Goal: Information Seeking & Learning: Learn about a topic

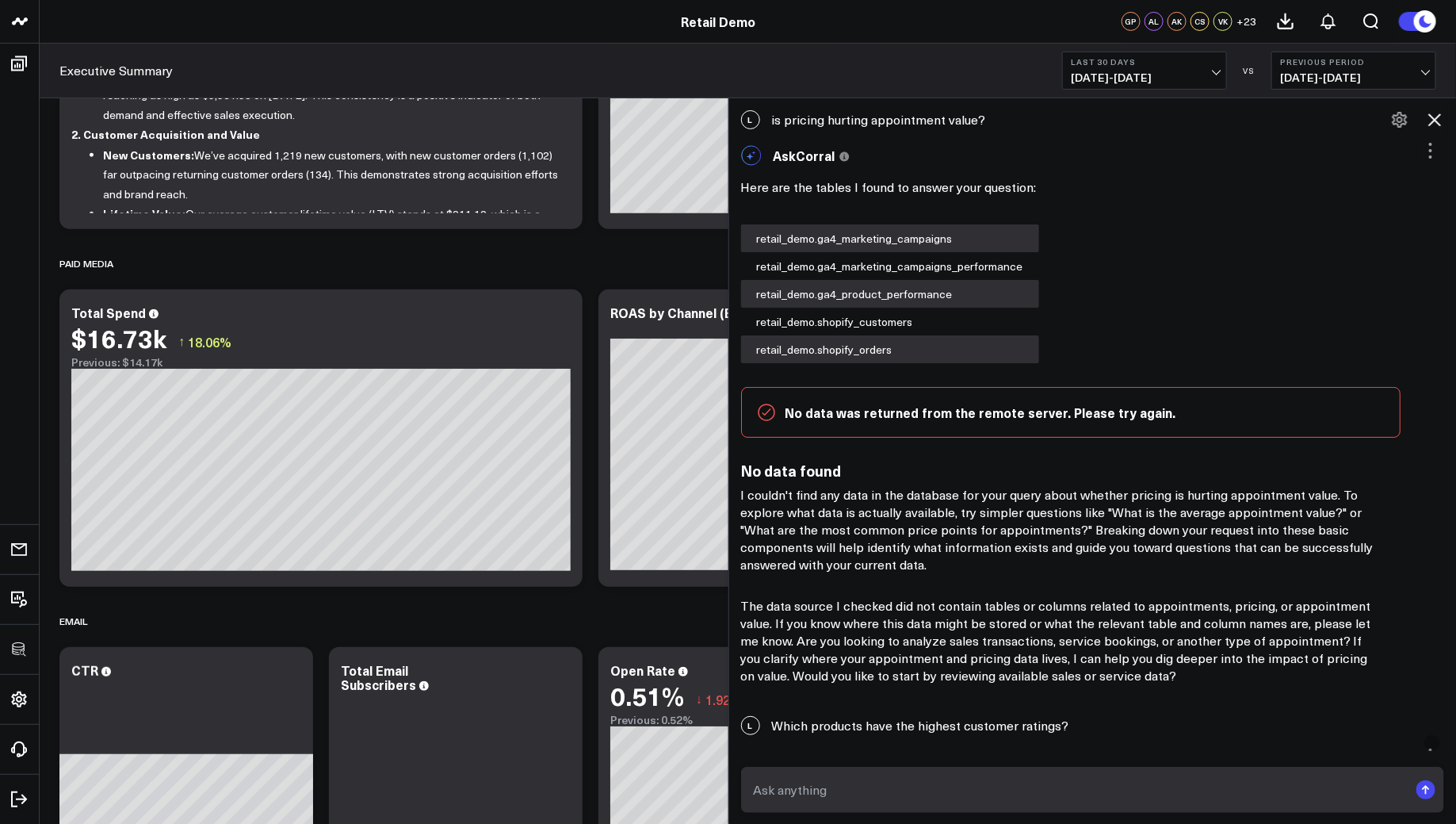
scroll to position [361, 0]
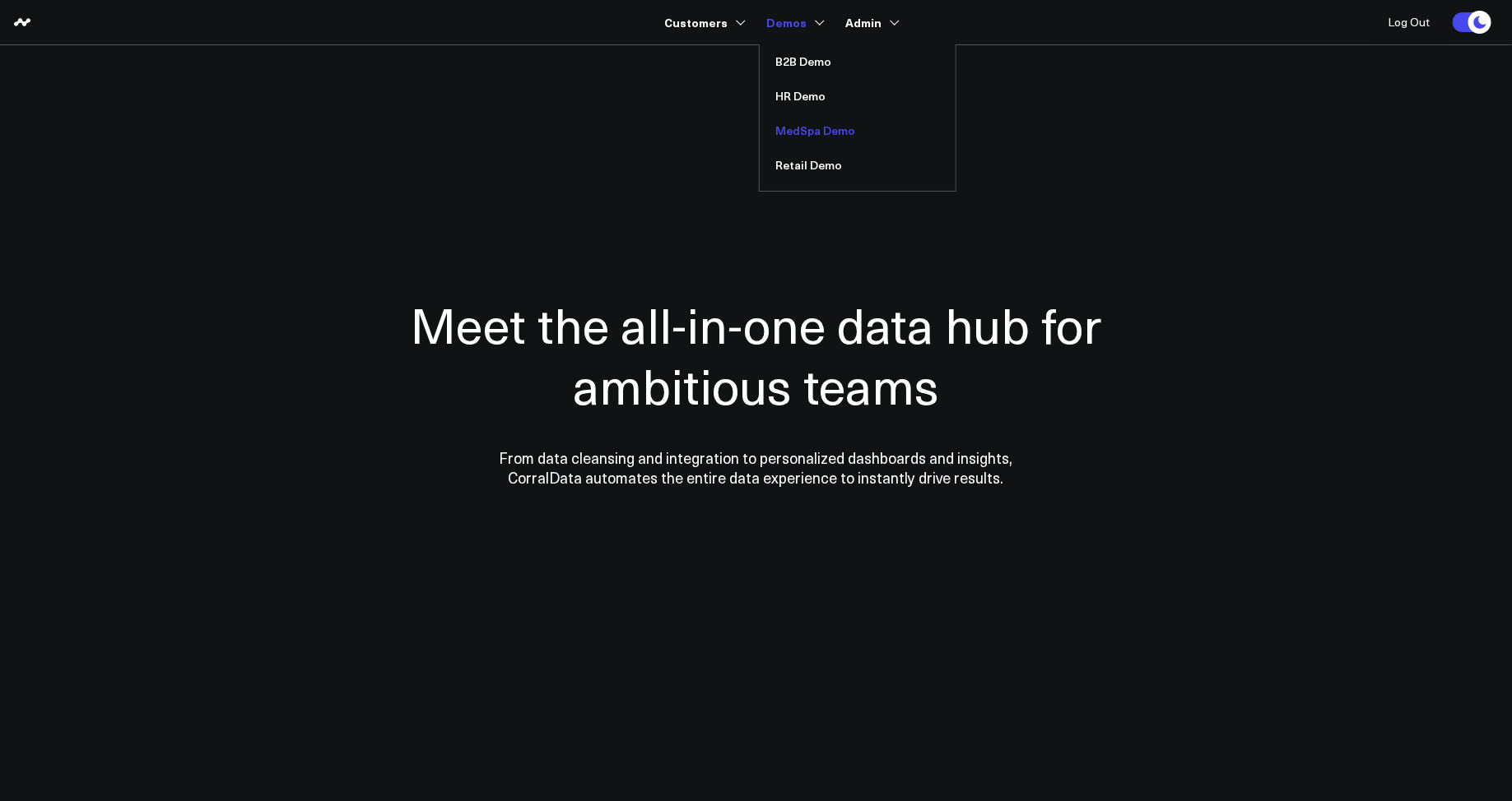
click at [804, 128] on link "MedSpa Demo" at bounding box center [858, 131] width 196 height 35
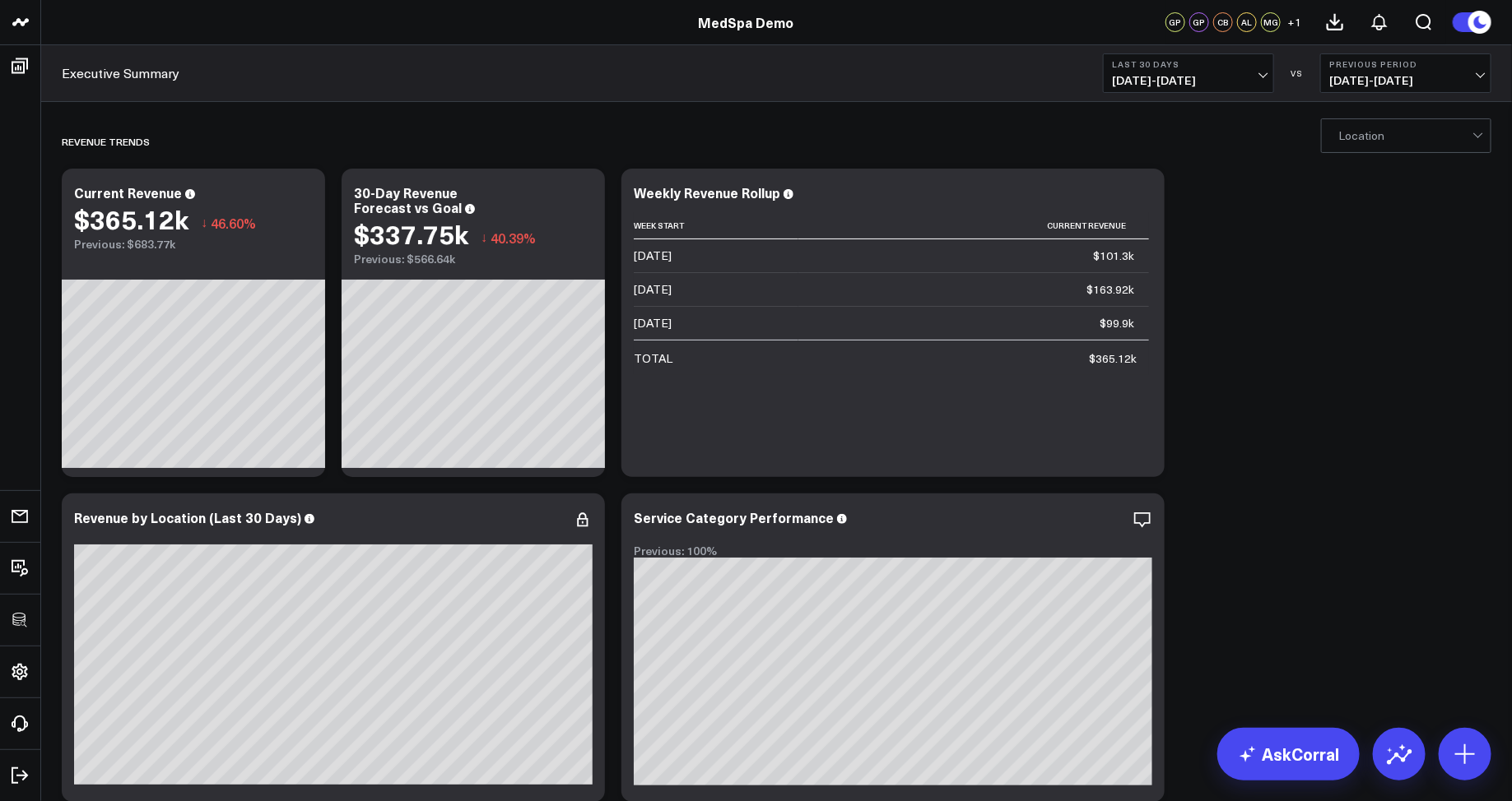
click at [1354, 144] on div at bounding box center [1405, 136] width 134 height 33
click at [1266, 83] on span "07/23/25 - 08/21/25" at bounding box center [1188, 81] width 153 height 13
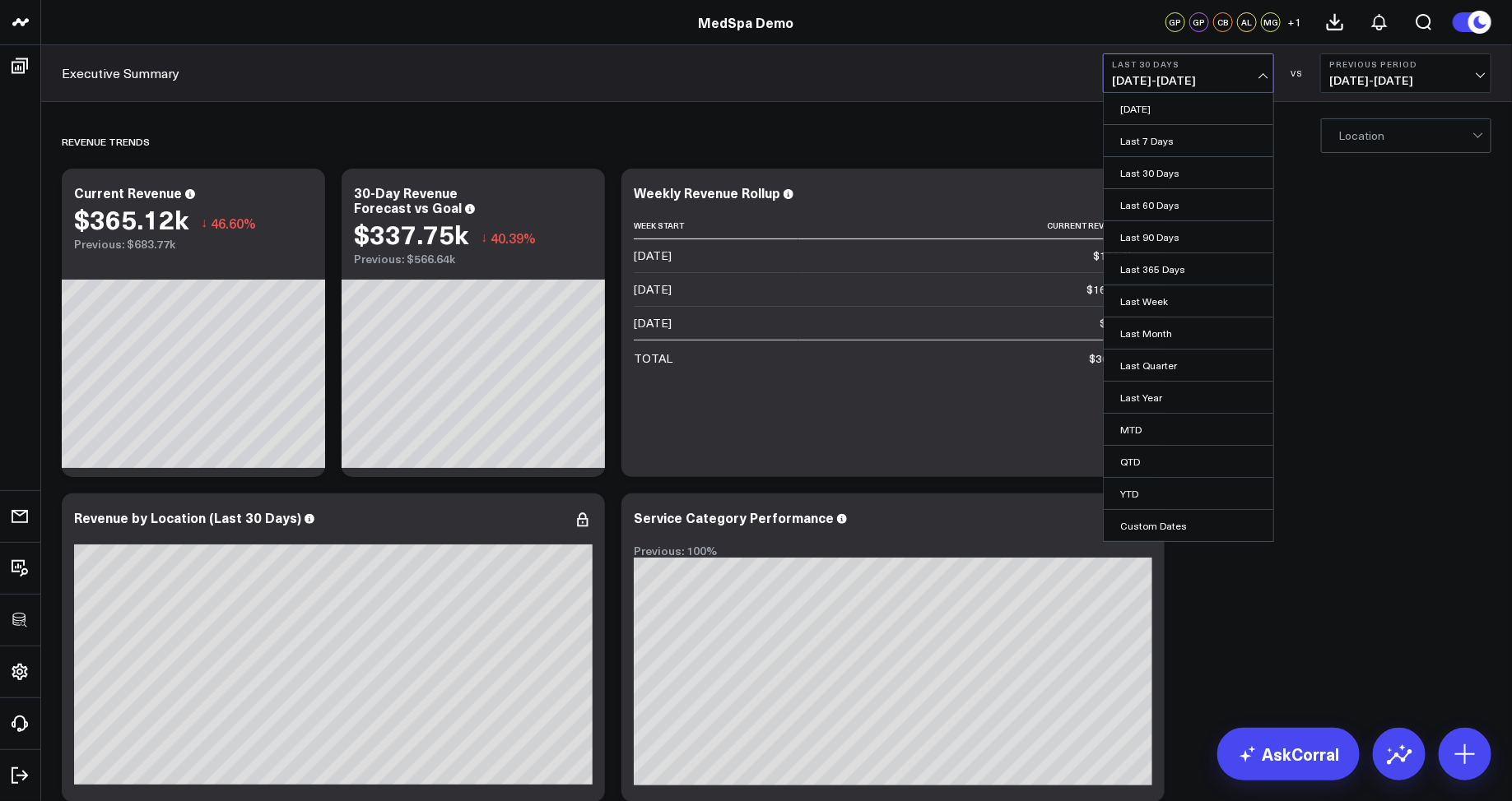
click at [1343, 78] on span "06/23/25 - 07/22/25" at bounding box center [1405, 81] width 153 height 13
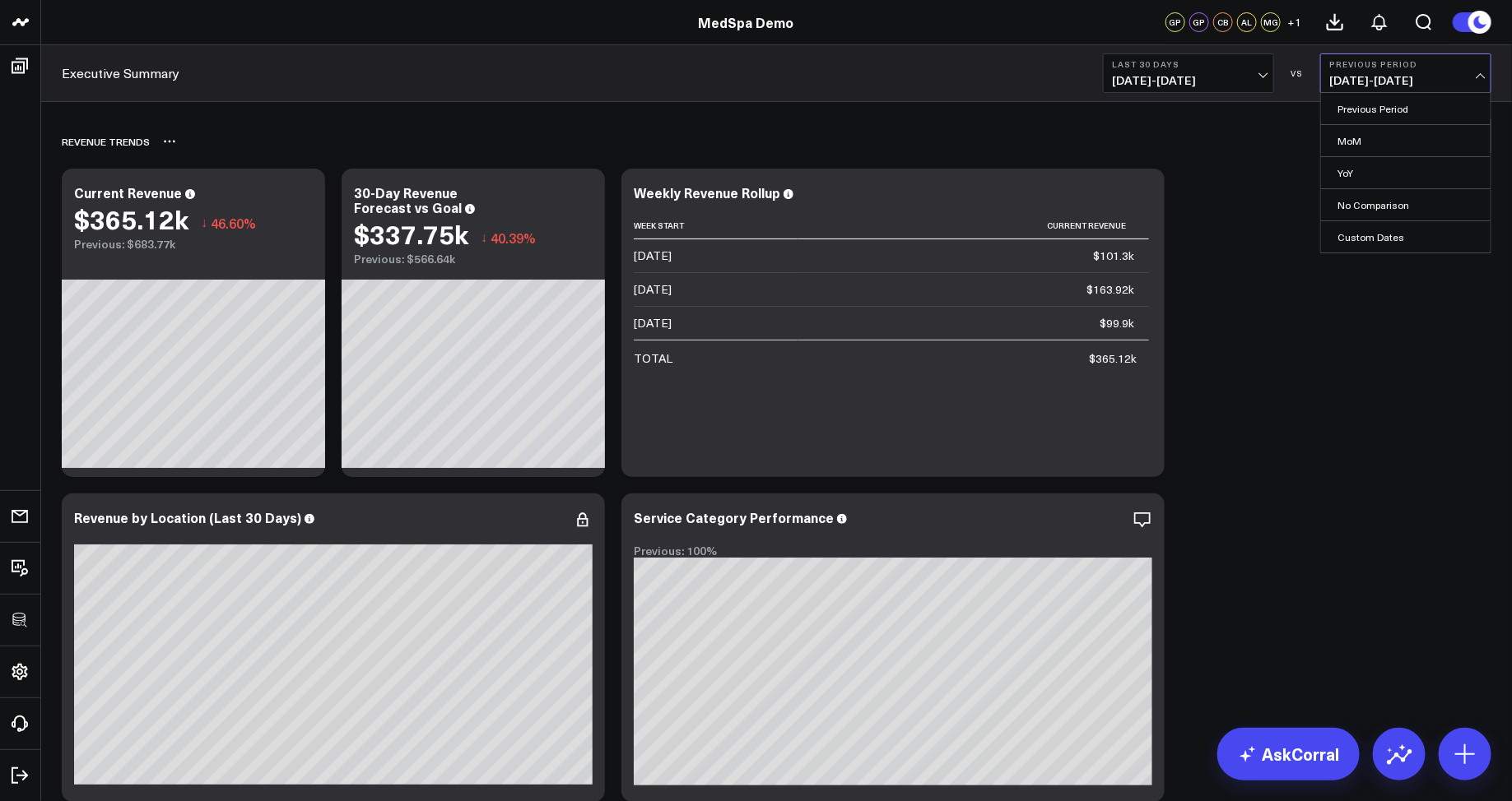
click at [1237, 141] on div "REVENUE TRENDS" at bounding box center [682, 141] width 1241 height 38
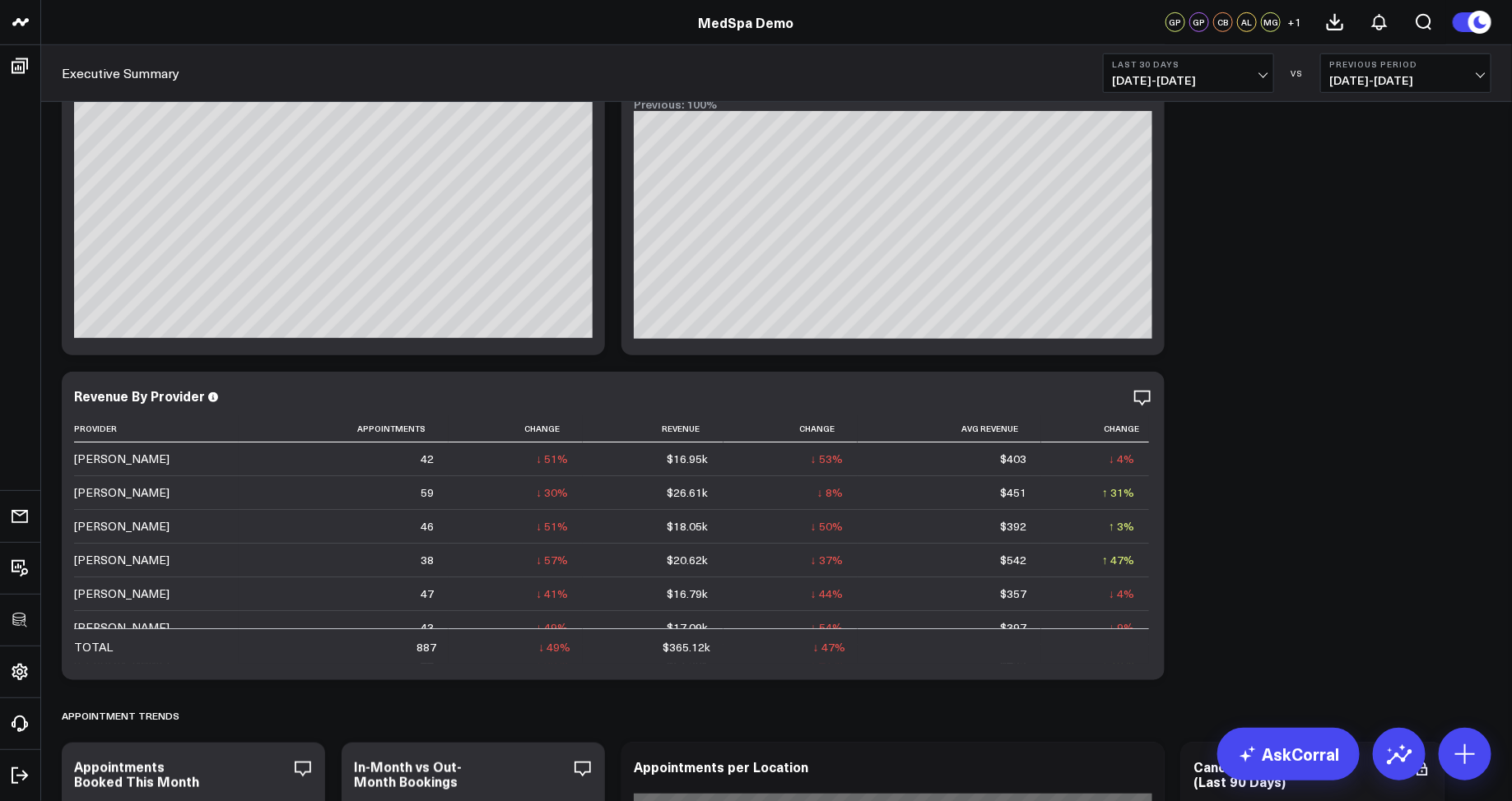
scroll to position [581, 0]
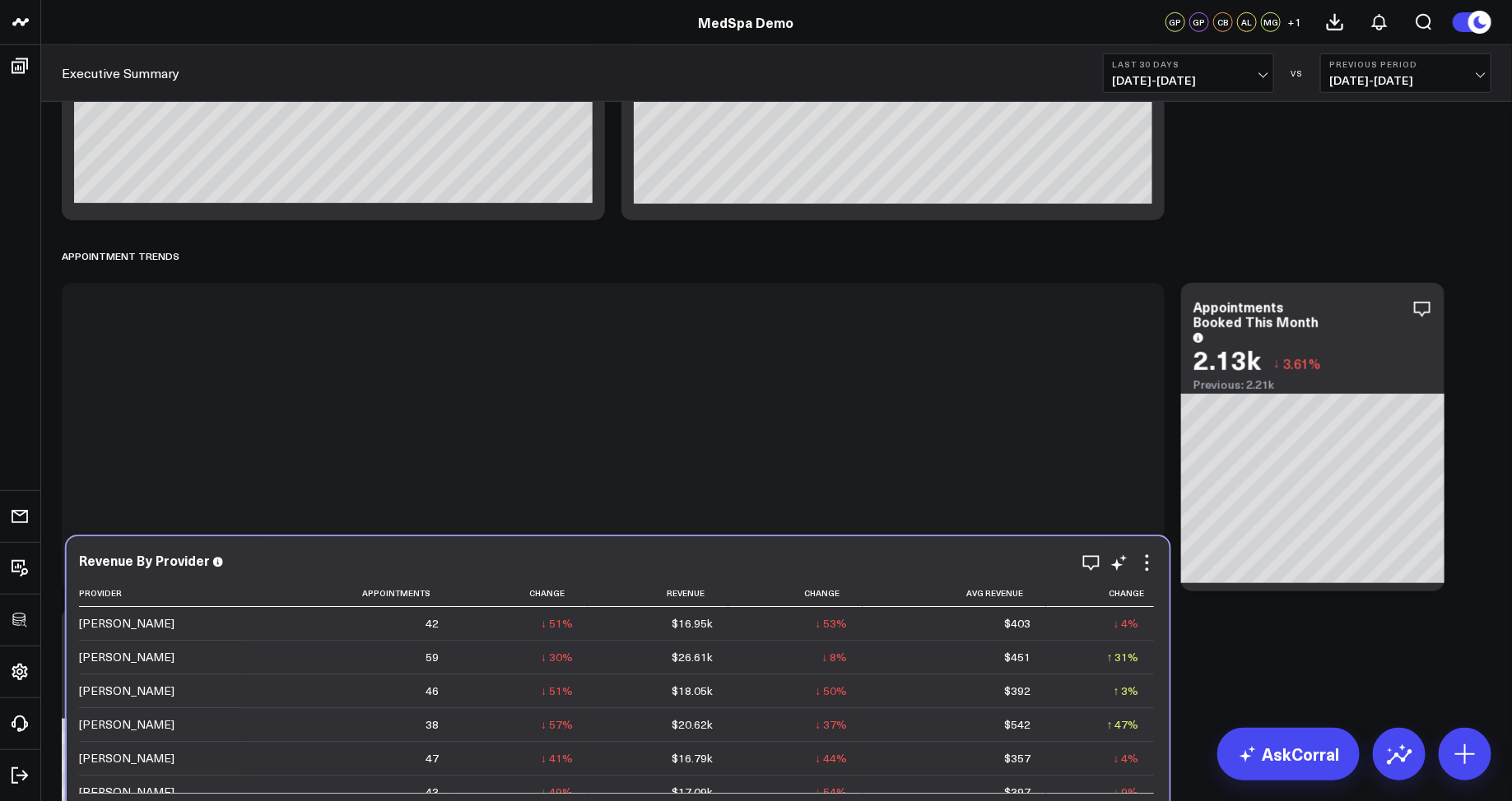
drag, startPoint x: 302, startPoint y: 255, endPoint x: 346, endPoint y: 373, distance: 125.9
click at [335, 554] on div "Revenue By Provider" at bounding box center [618, 561] width 1078 height 15
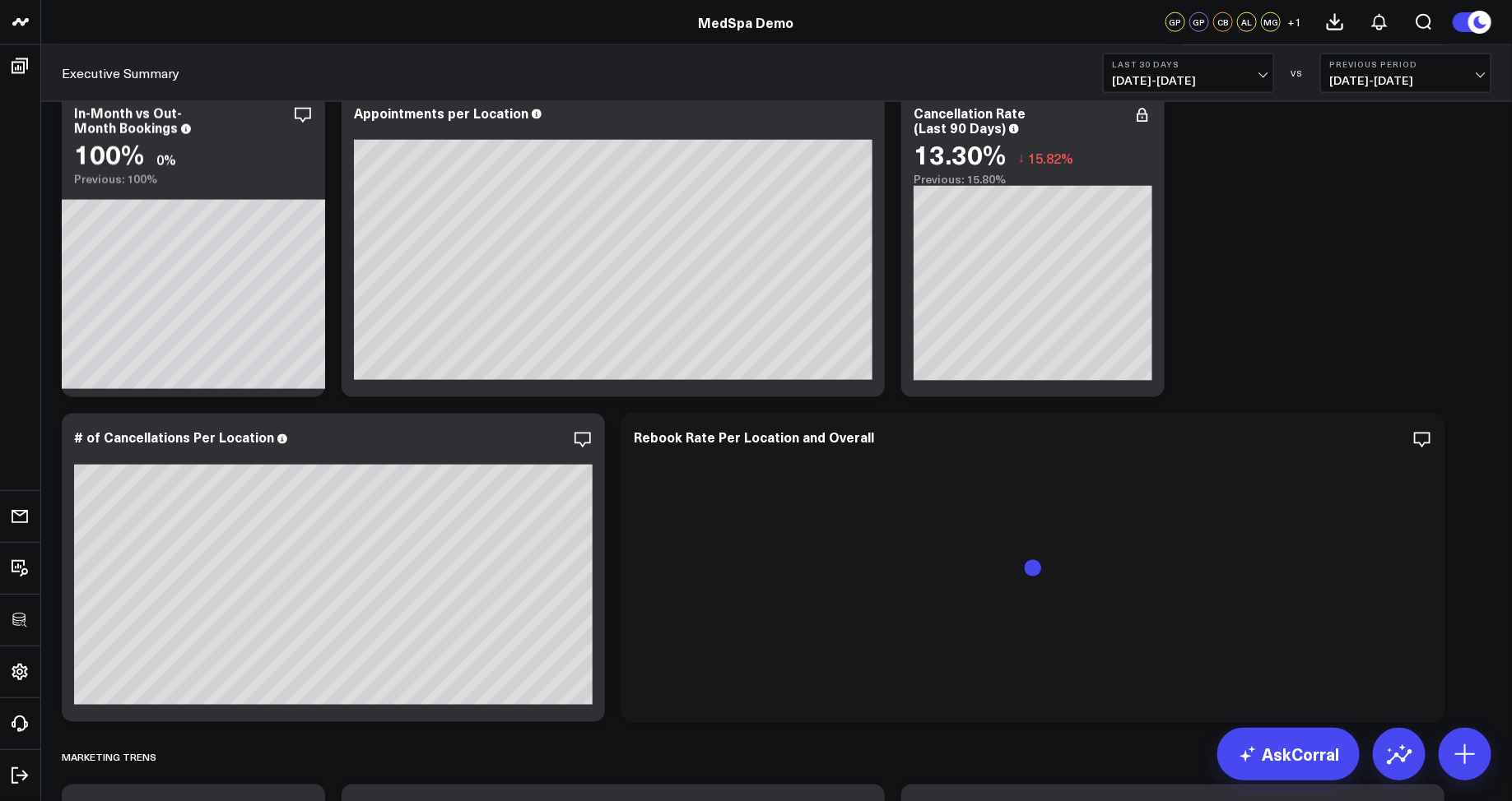
scroll to position [1125, 0]
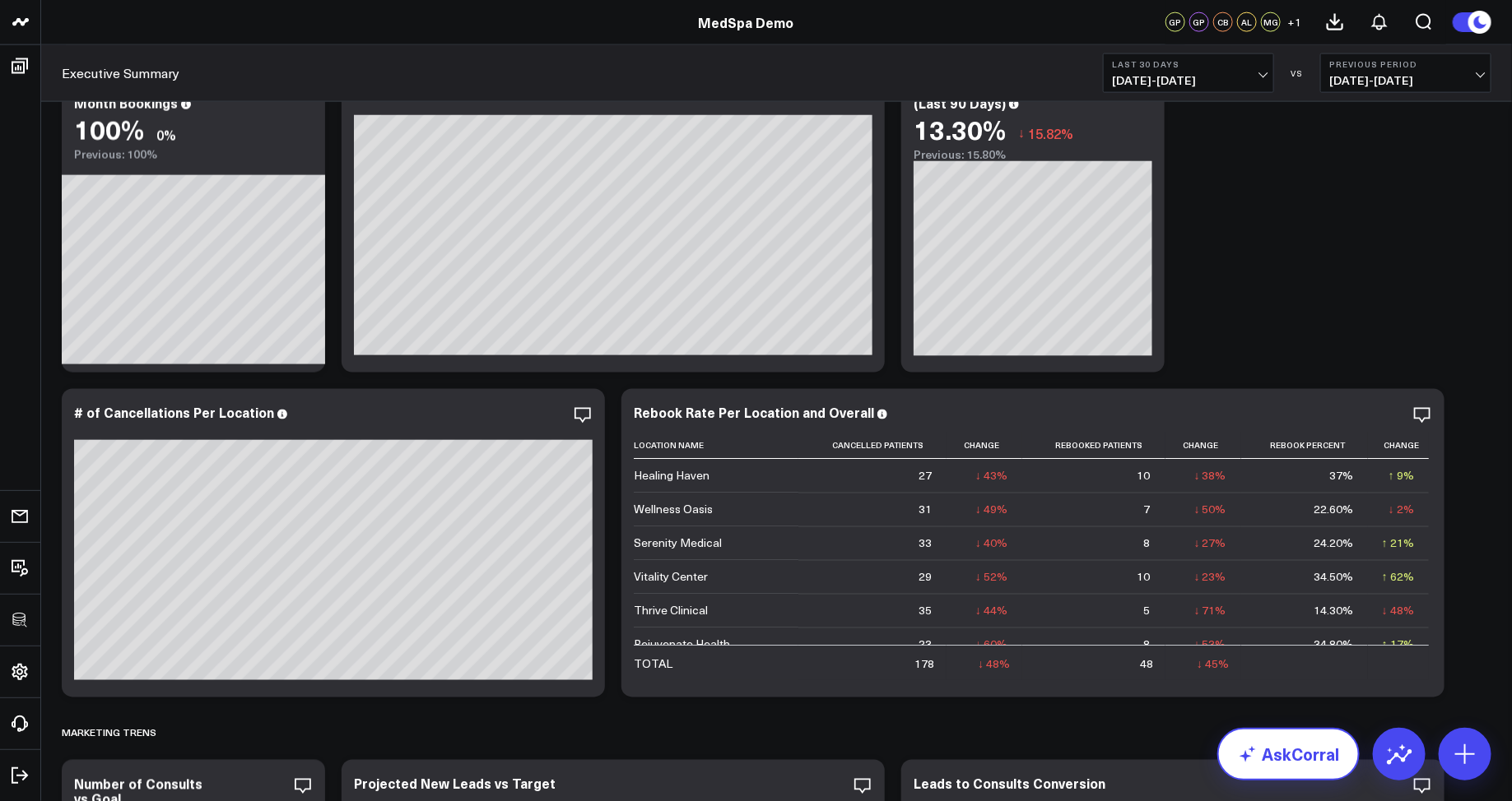
click at [1287, 754] on link "AskCorral" at bounding box center [1289, 754] width 142 height 52
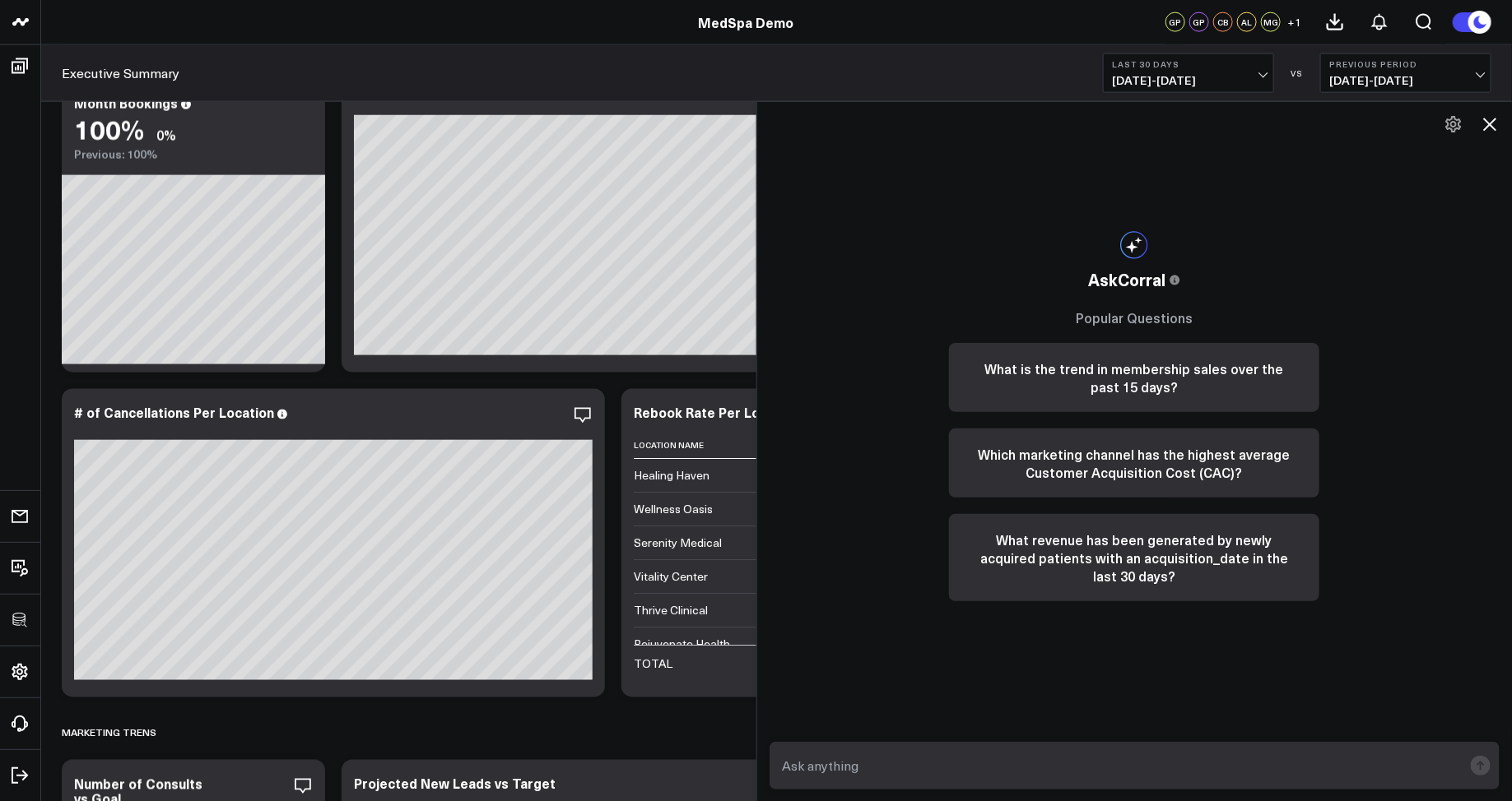
click at [1053, 750] on form at bounding box center [1134, 766] width 731 height 48
click at [1029, 762] on textarea at bounding box center [1120, 766] width 685 height 29
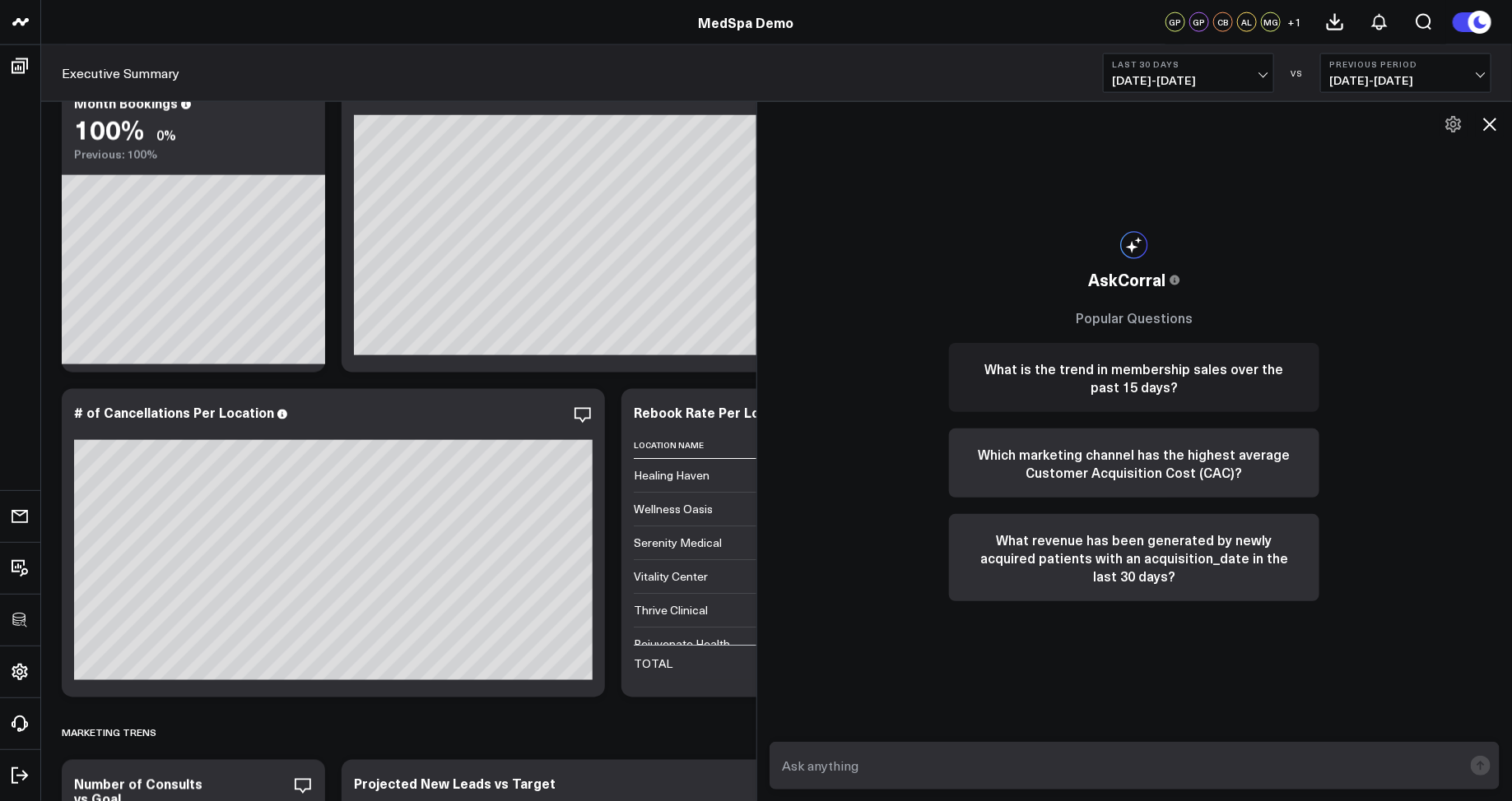
click at [1137, 378] on button "What is the trend in membership sales over the past 15 days?" at bounding box center [1134, 377] width 370 height 69
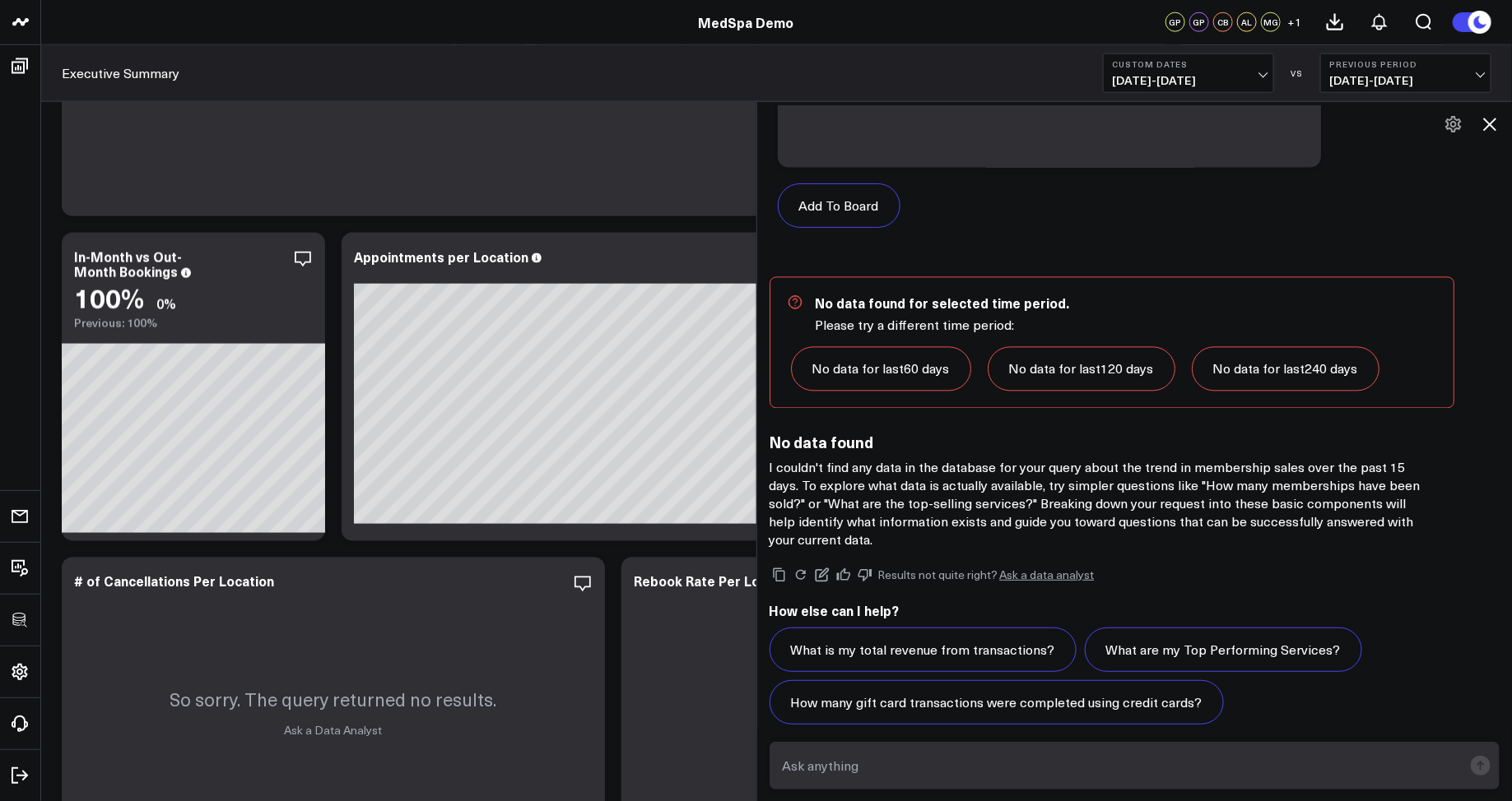
scroll to position [1638, 0]
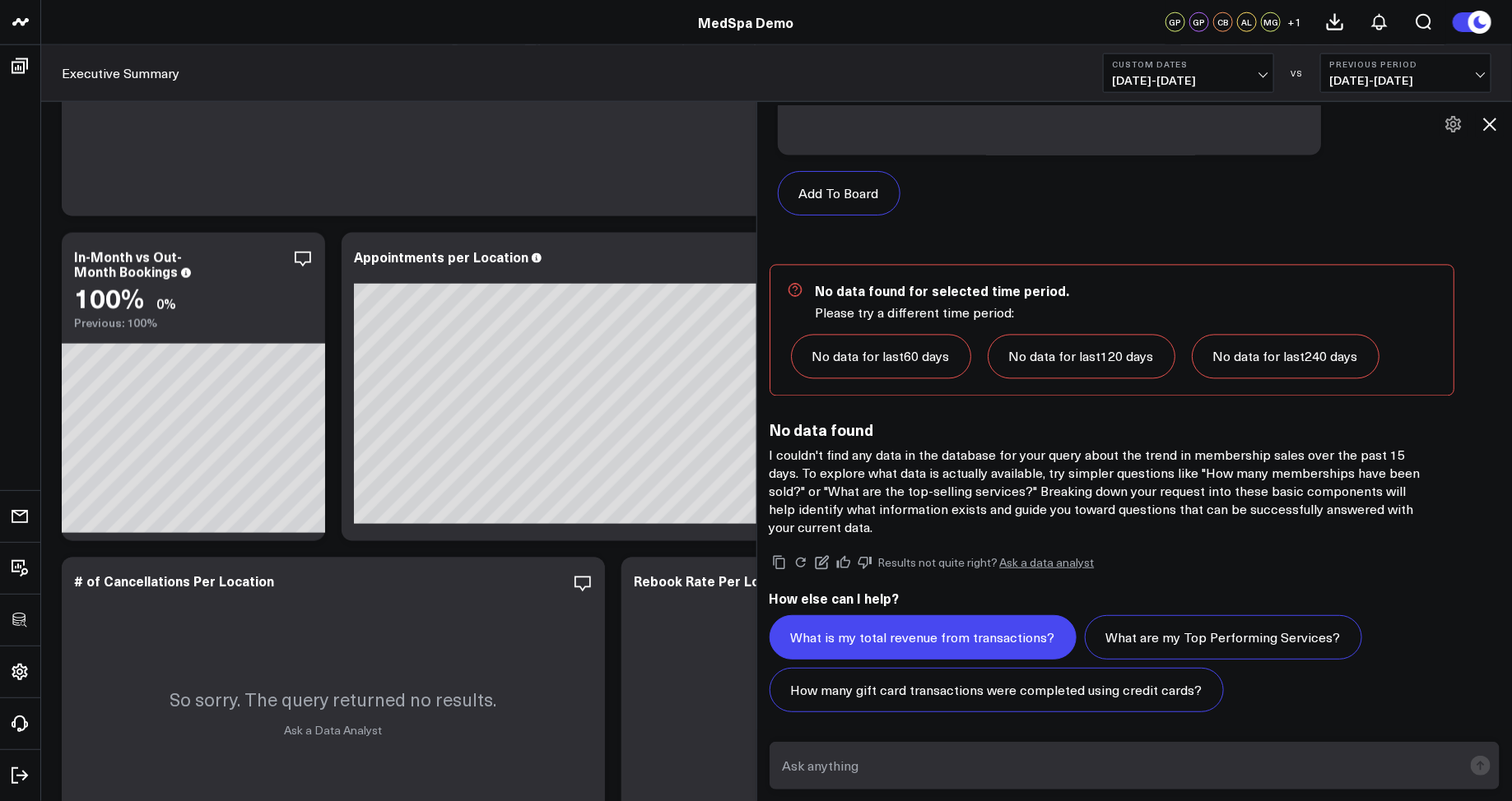
click at [887, 639] on button "What is my total revenue from transactions?" at bounding box center [923, 637] width 307 height 44
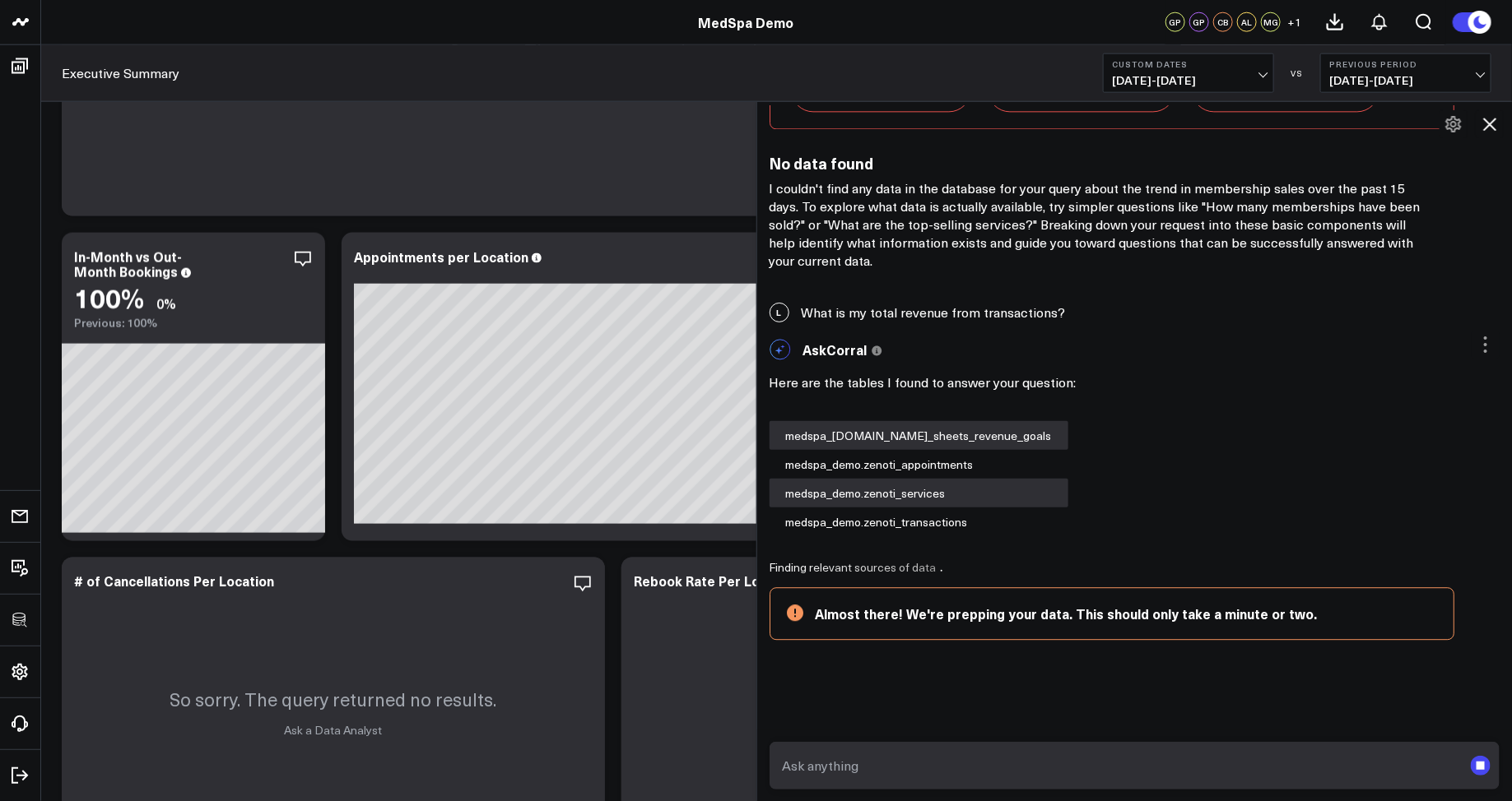
scroll to position [1904, 0]
click at [1493, 117] on icon at bounding box center [1489, 123] width 19 height 19
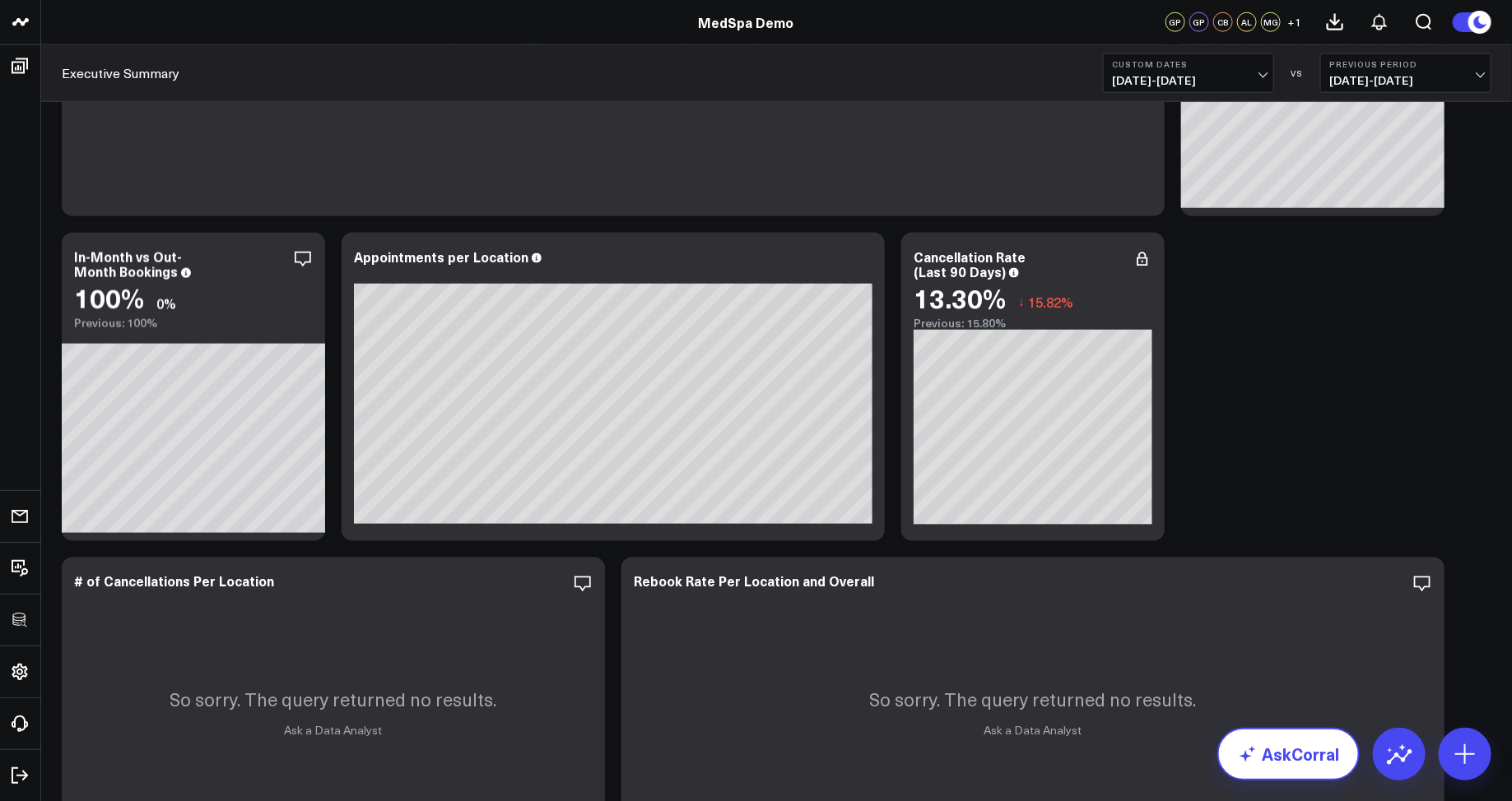
click at [1267, 742] on link "AskCorral" at bounding box center [1289, 754] width 142 height 52
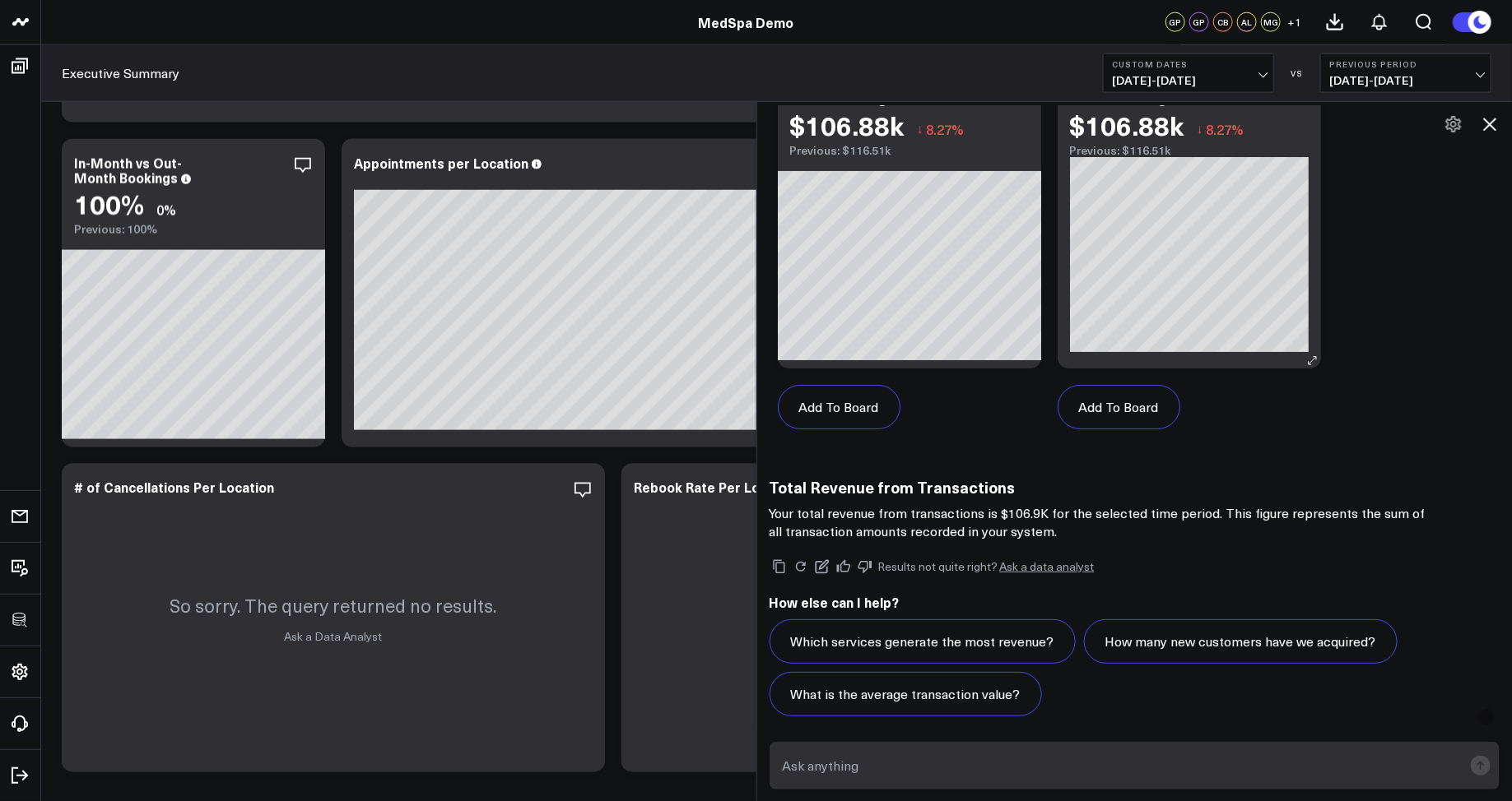
scroll to position [3090, 0]
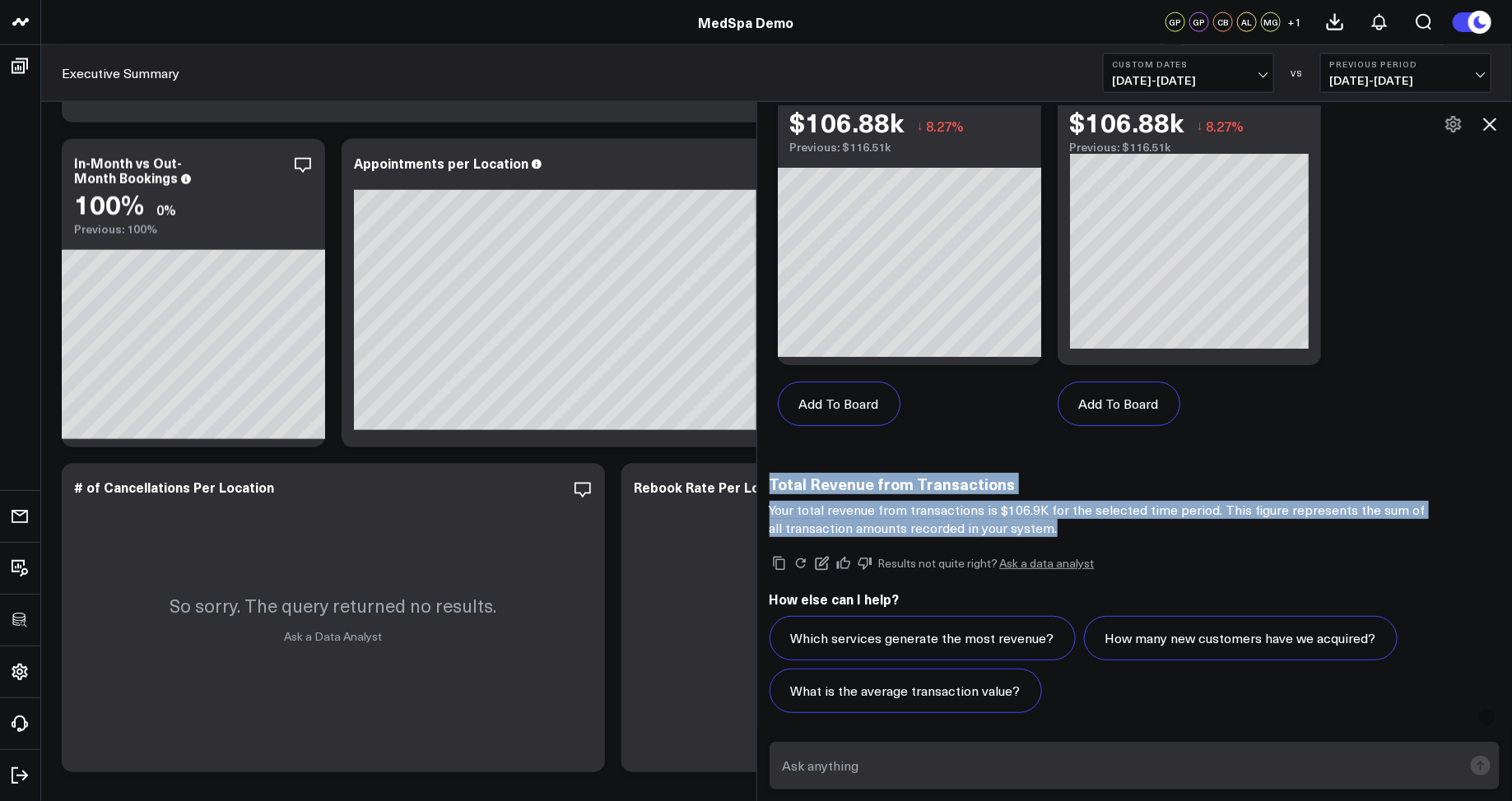
drag, startPoint x: 770, startPoint y: 487, endPoint x: 1125, endPoint y: 522, distance: 356.7
click at [1125, 522] on div "Total Revenue from Transactions Your total revenue from transactions is $106.9K…" at bounding box center [1098, 505] width 659 height 62
click at [836, 485] on h3 "Total Revenue from Transactions" at bounding box center [1098, 484] width 659 height 18
drag, startPoint x: 770, startPoint y: 484, endPoint x: 1040, endPoint y: 525, distance: 273.1
click at [1041, 525] on div "Total Revenue from Transactions Your total revenue from transactions is $106.9K…" at bounding box center [1098, 505] width 659 height 62
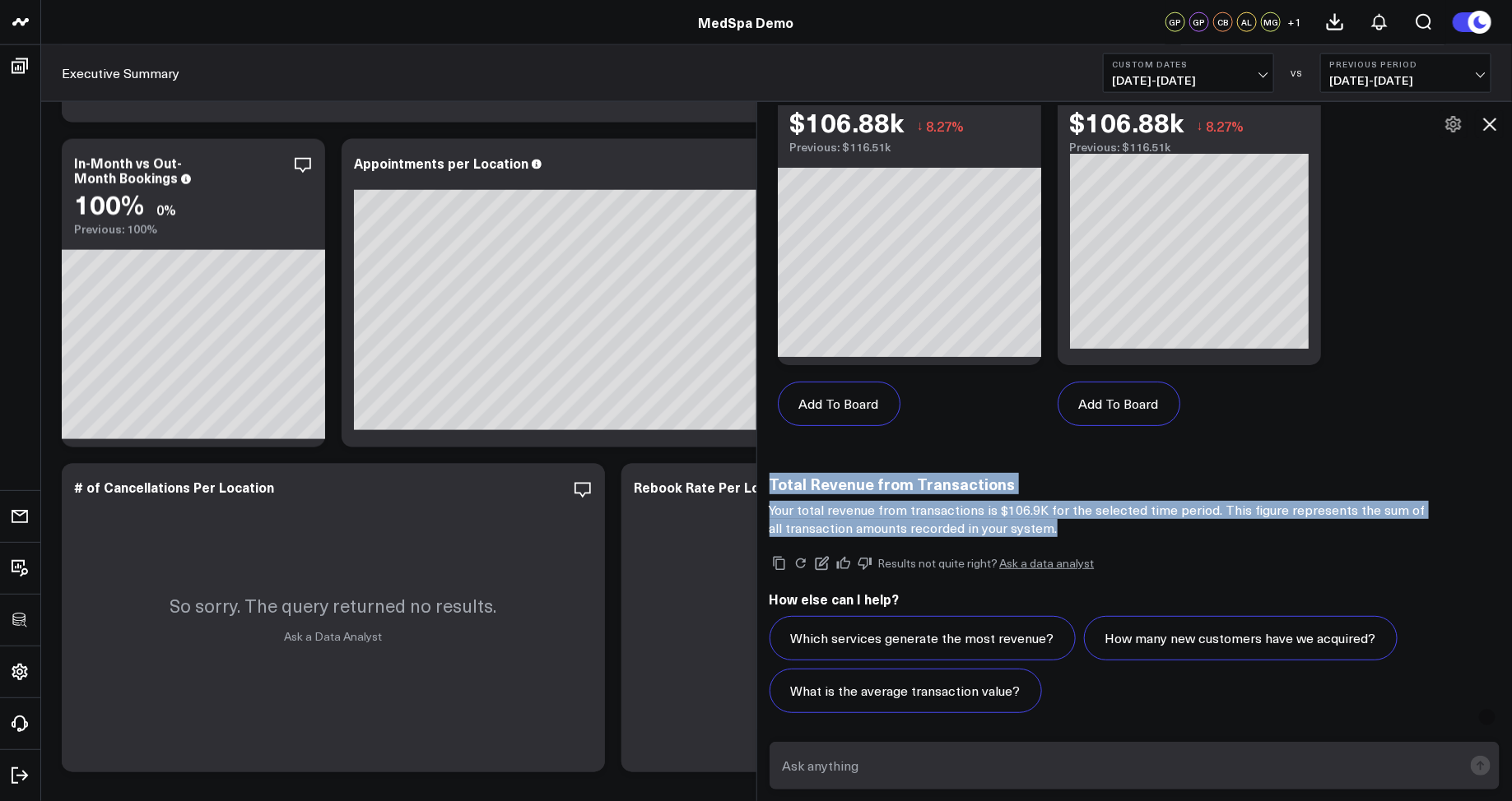
click at [1059, 525] on p "Your total revenue from transactions is $106.9K for the selected time period. T…" at bounding box center [1098, 518] width 659 height 36
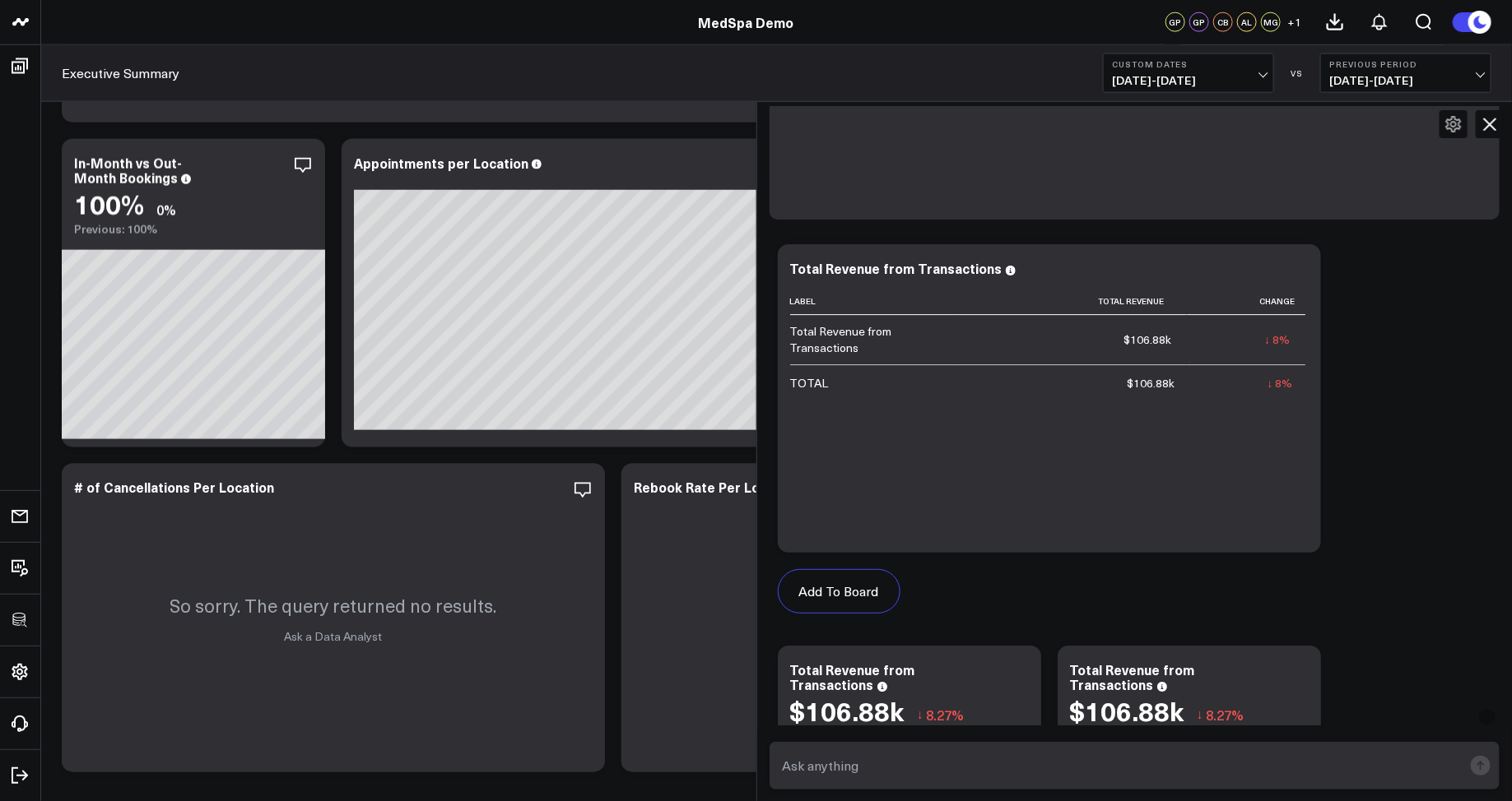
scroll to position [2477, 0]
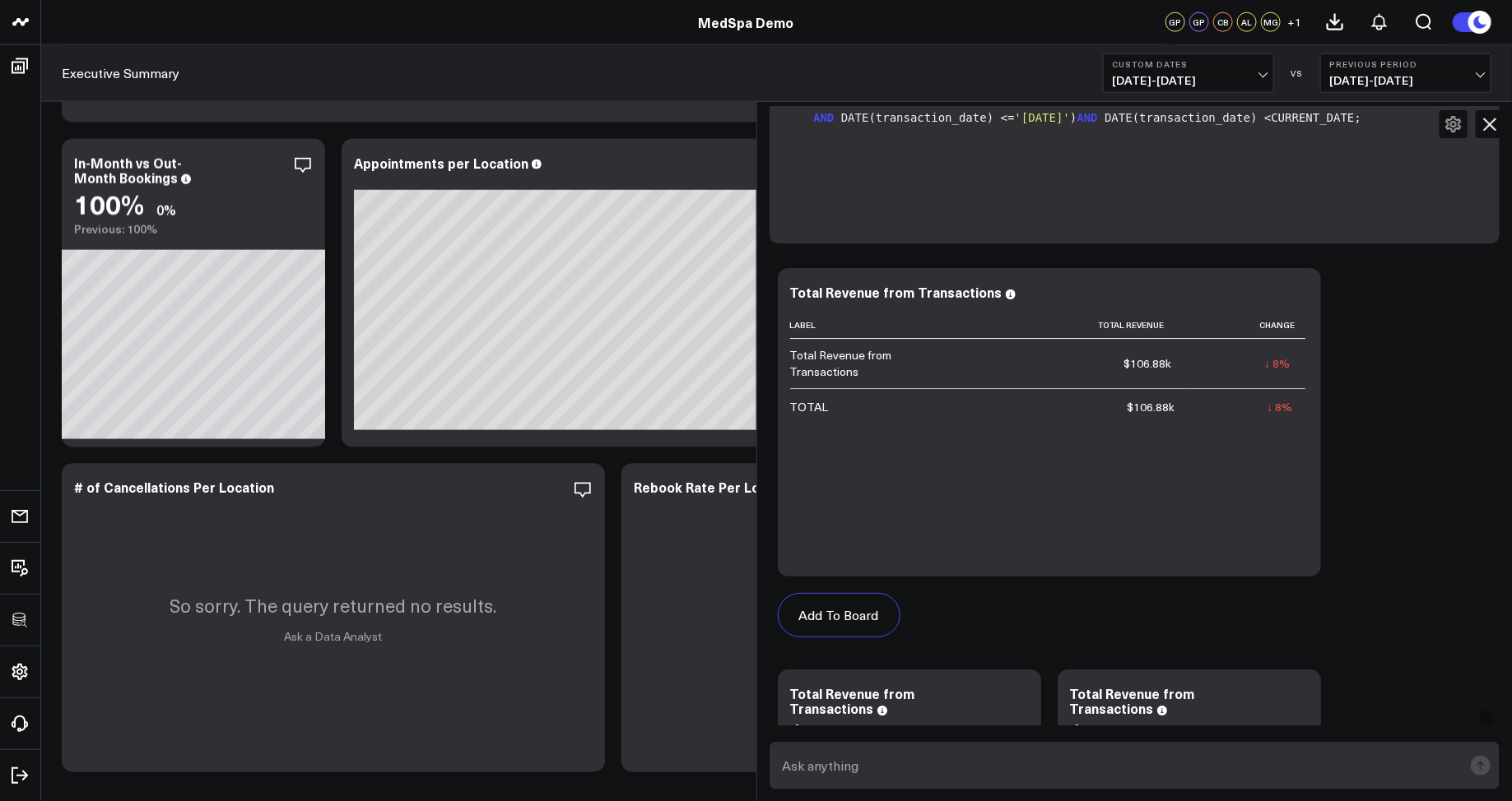
click at [1486, 125] on icon at bounding box center [1489, 123] width 19 height 19
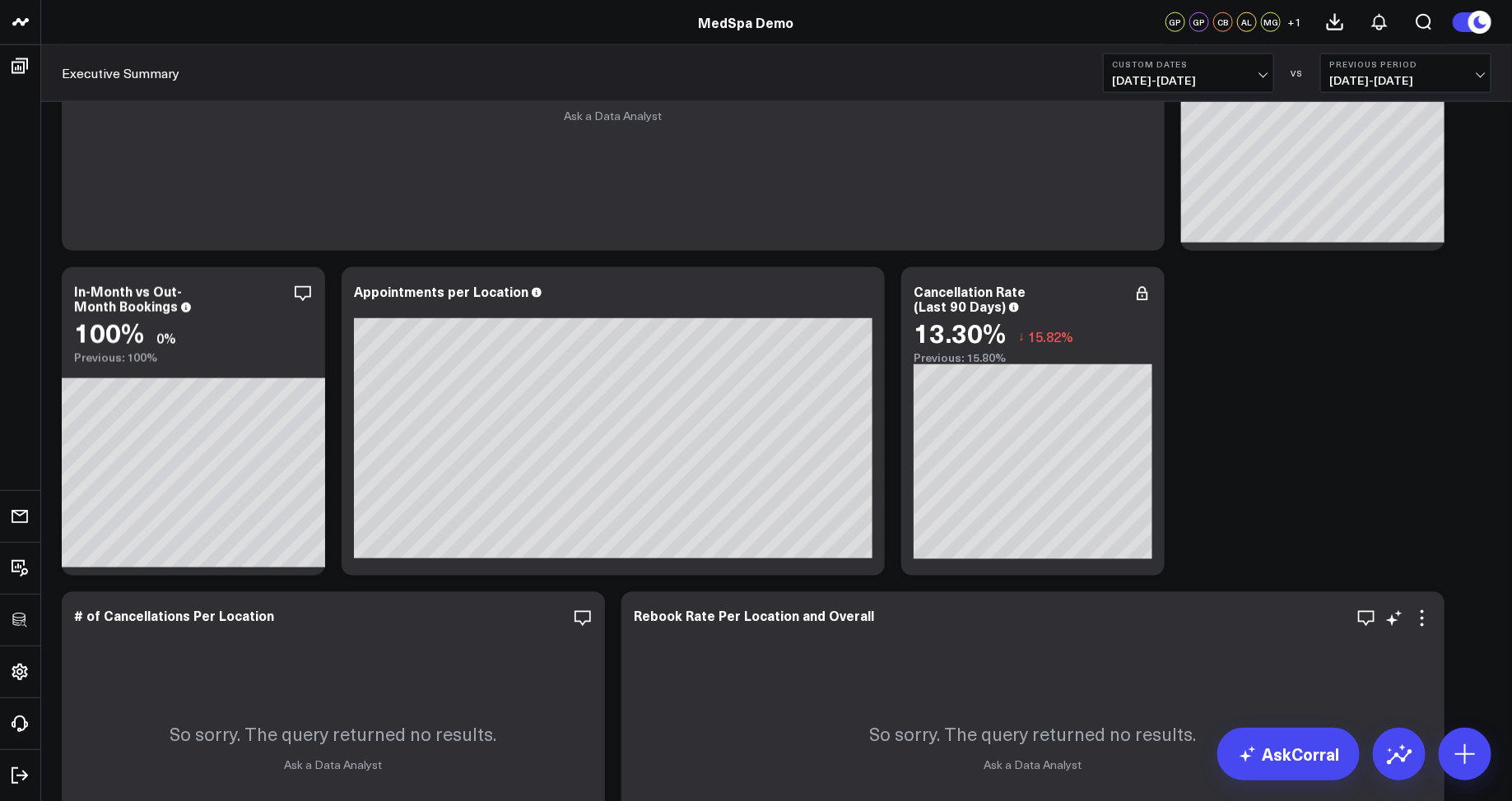
scroll to position [0, 0]
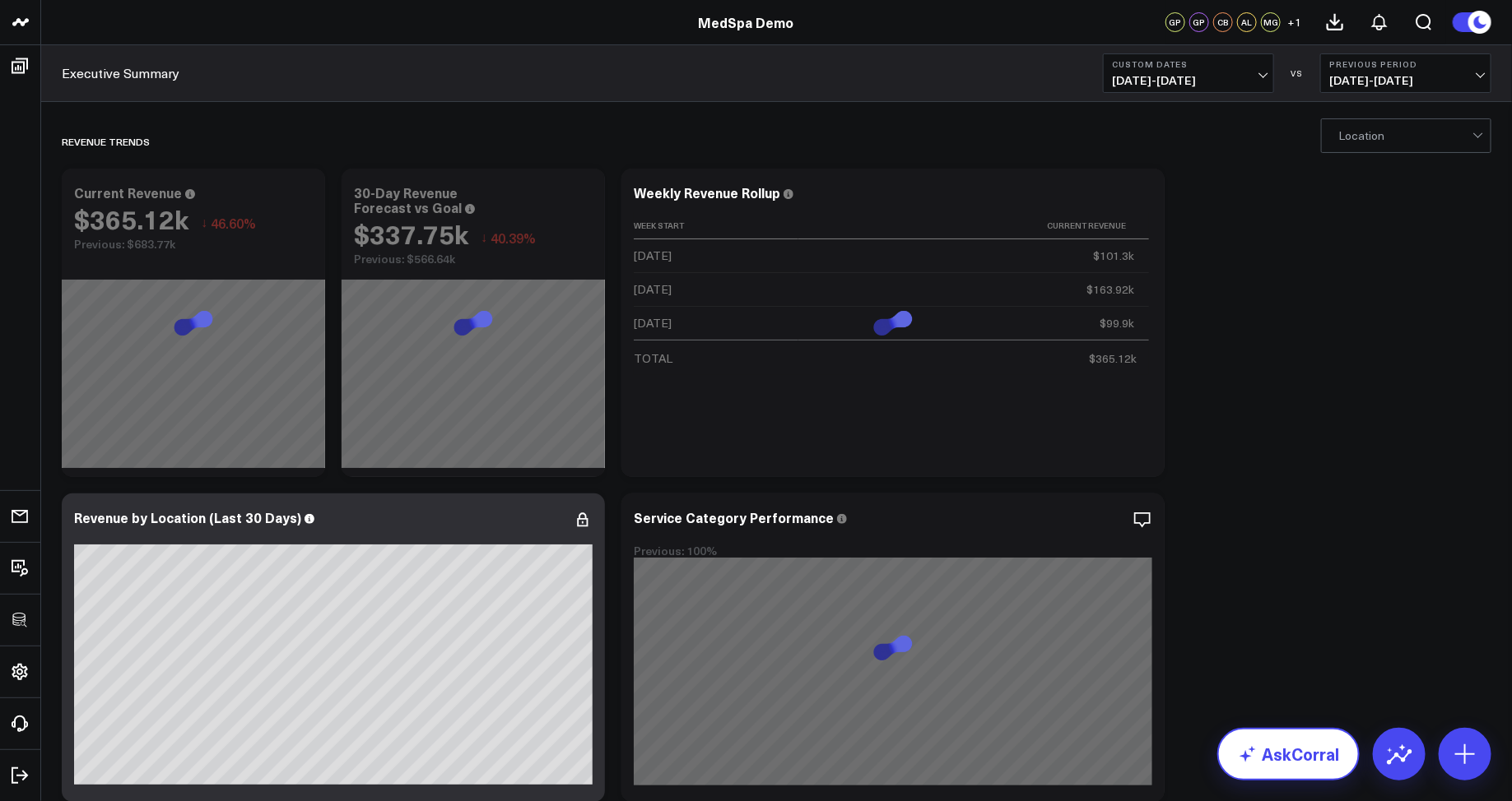
click at [1313, 753] on link "AskCorral" at bounding box center [1289, 754] width 142 height 52
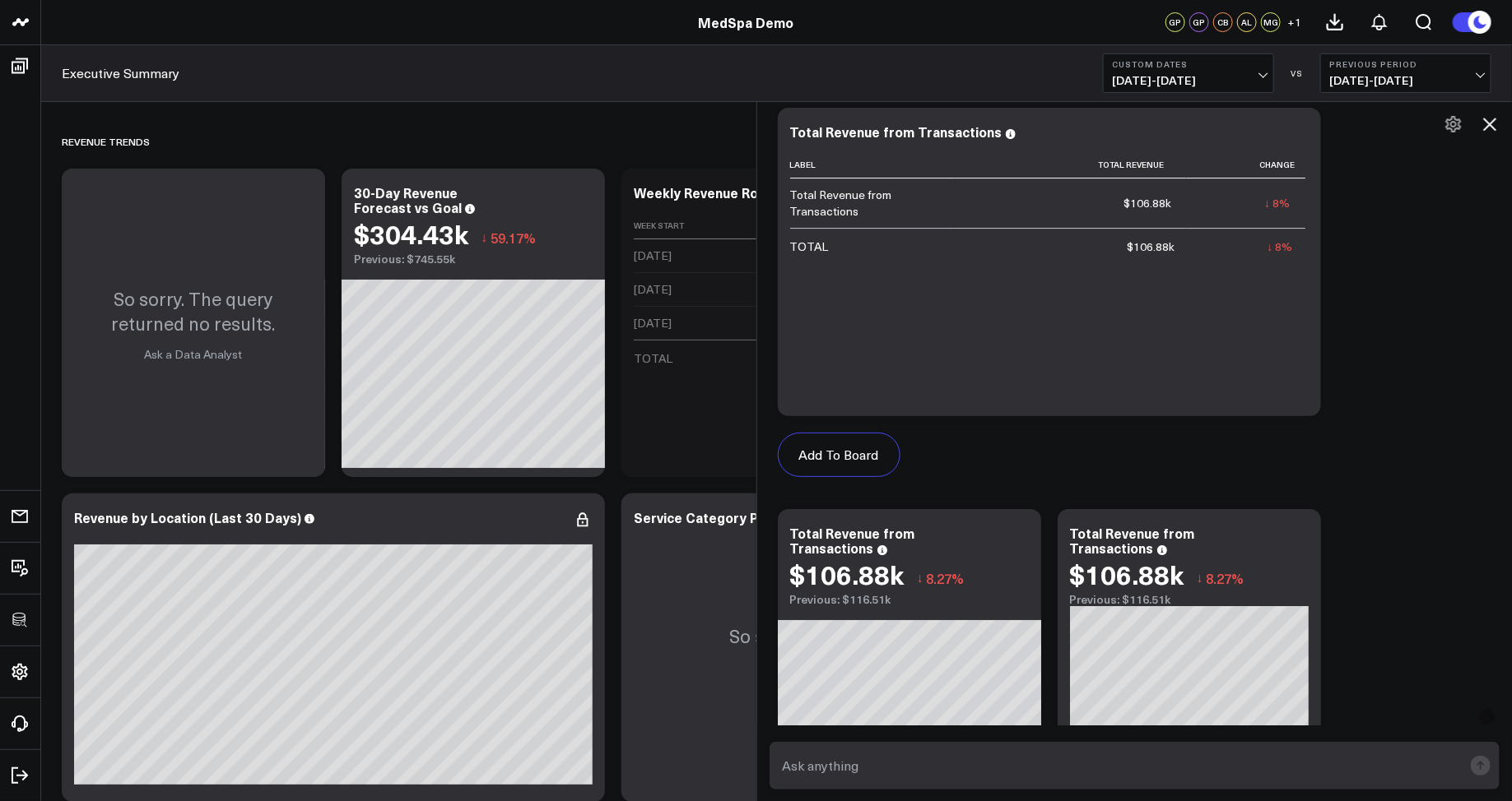
scroll to position [3090, 0]
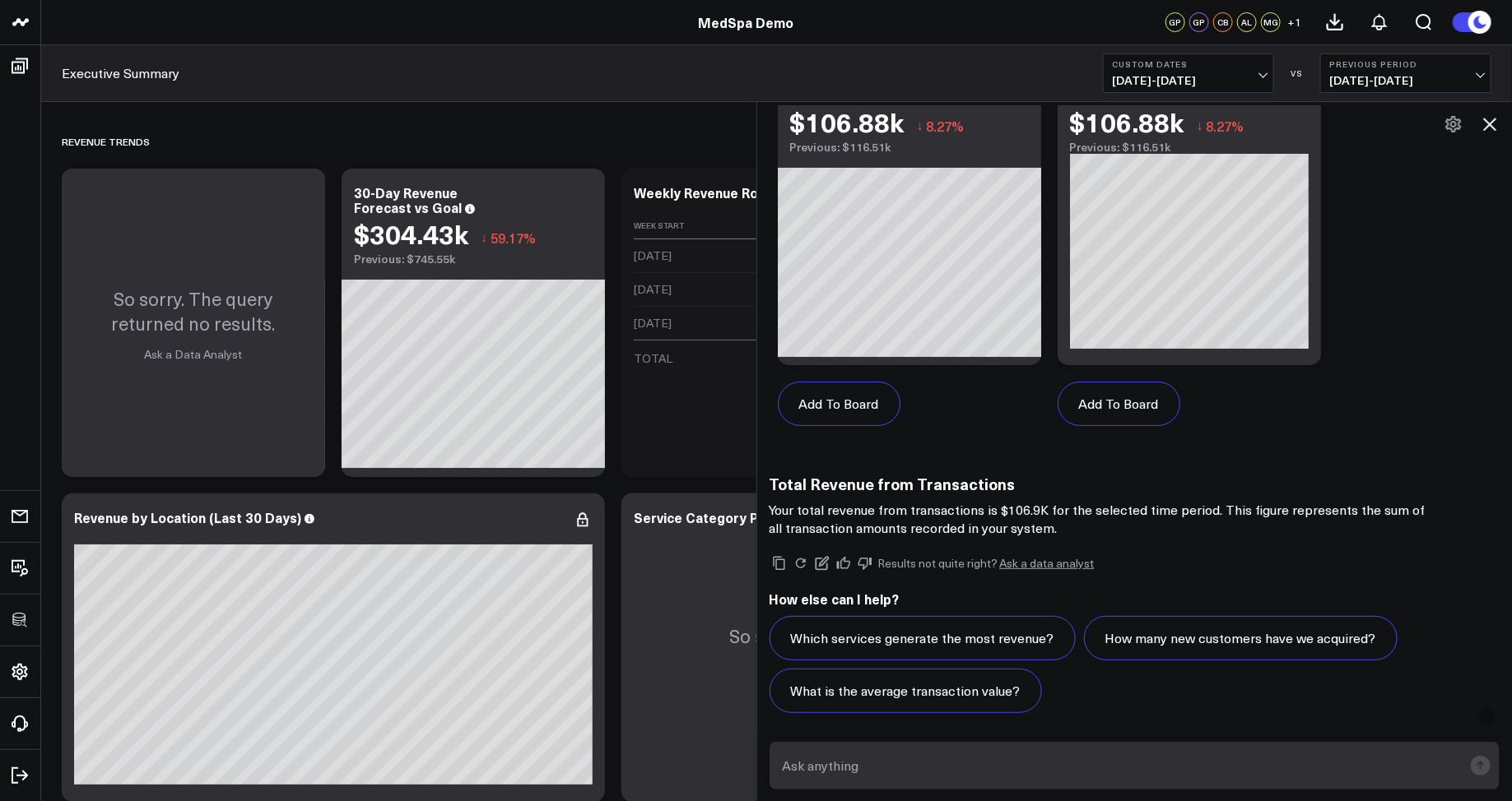
click at [1498, 130] on icon at bounding box center [1489, 123] width 19 height 19
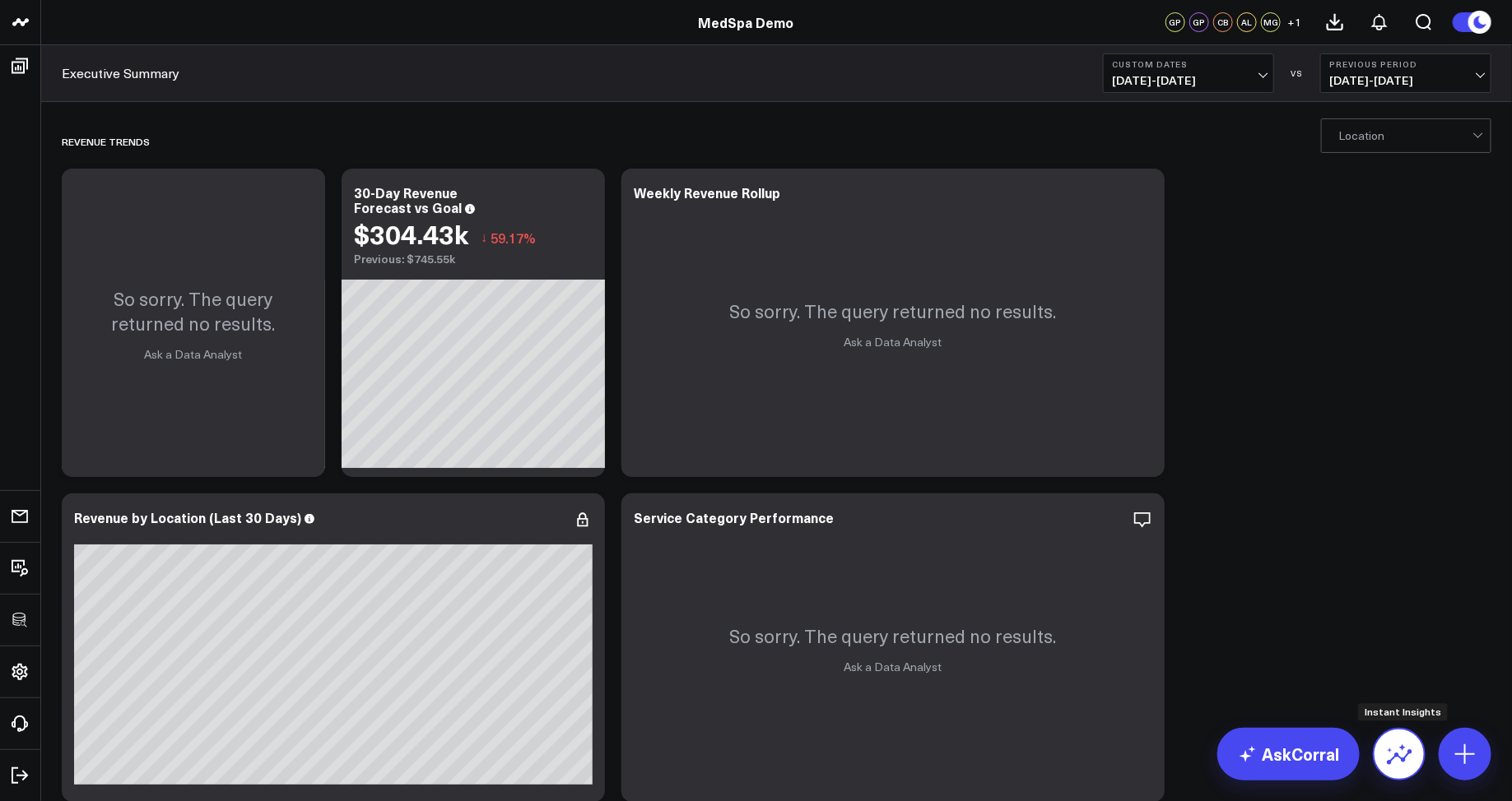
click at [1393, 749] on icon at bounding box center [1399, 754] width 27 height 27
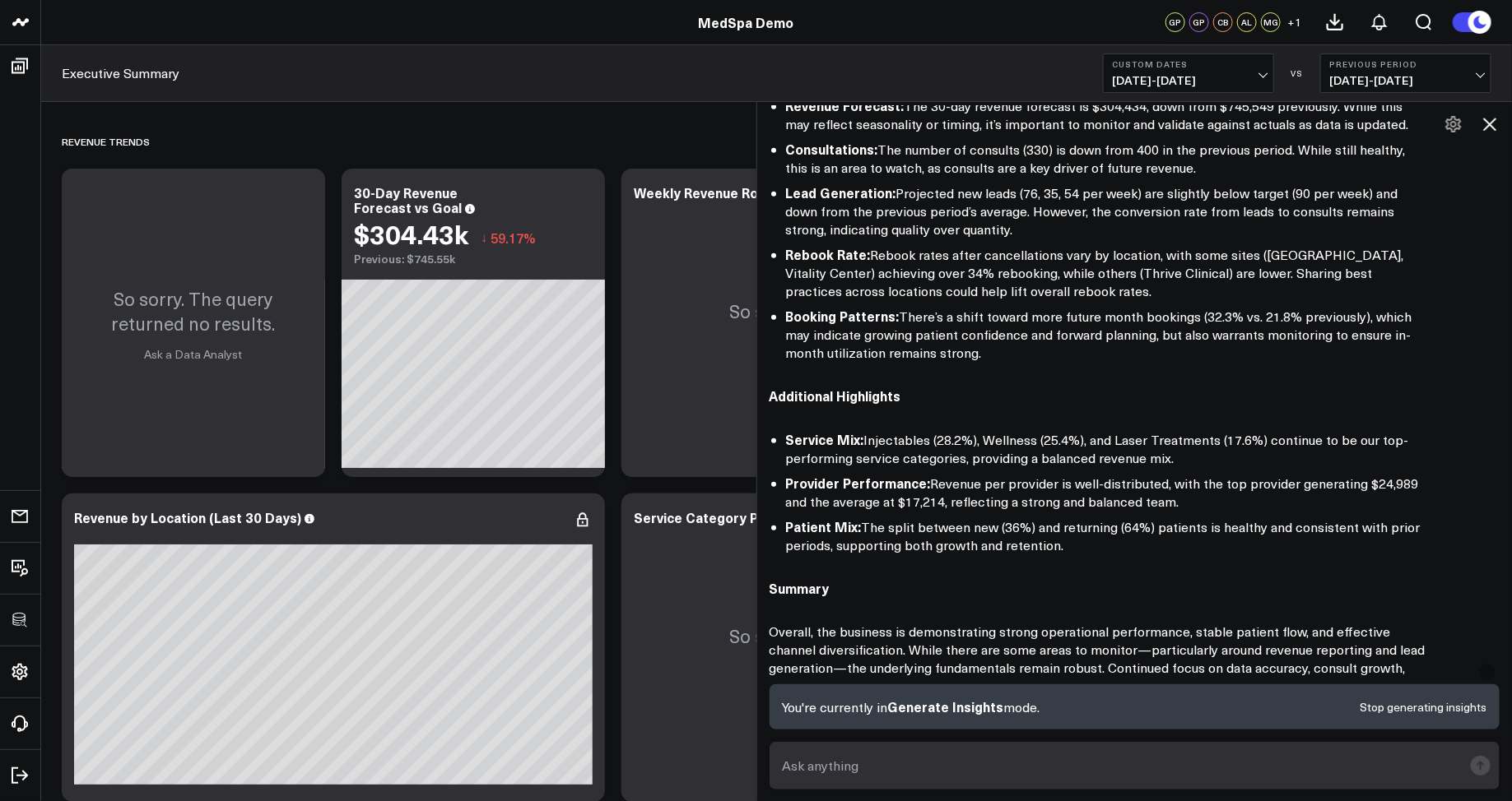
scroll to position [745, 0]
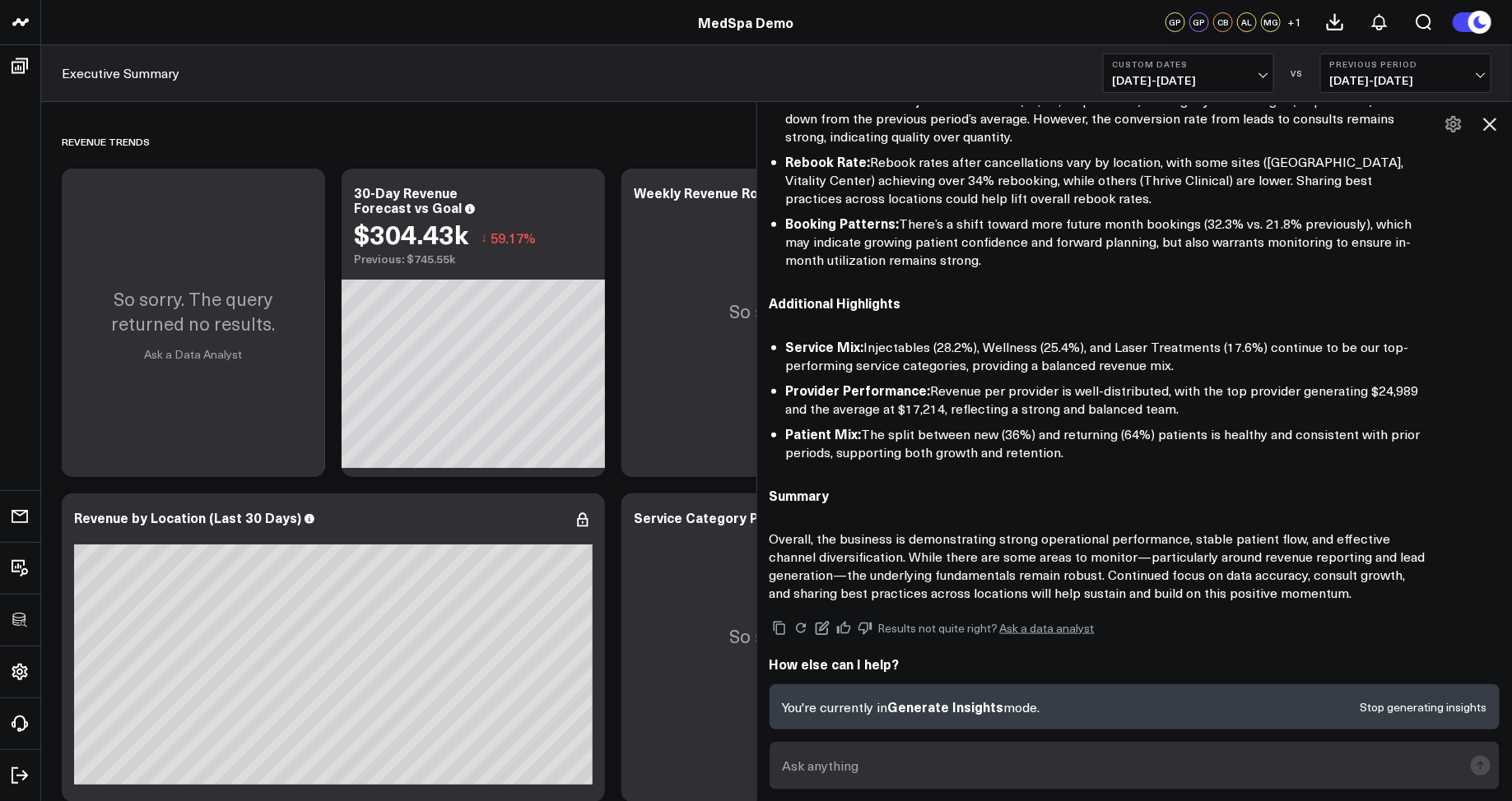
click at [1490, 129] on icon at bounding box center [1489, 123] width 19 height 19
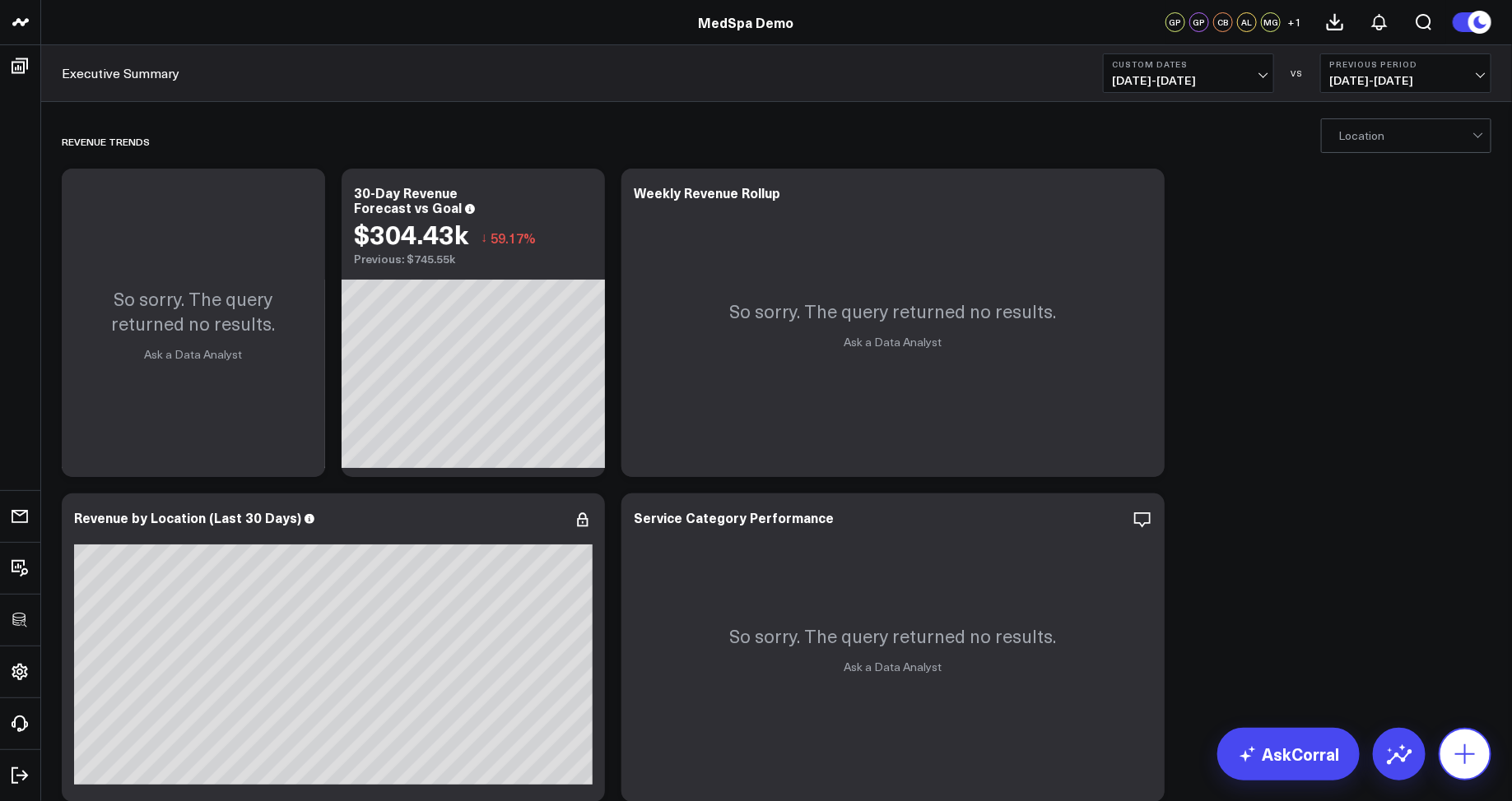
click at [1463, 753] on icon at bounding box center [1465, 754] width 27 height 27
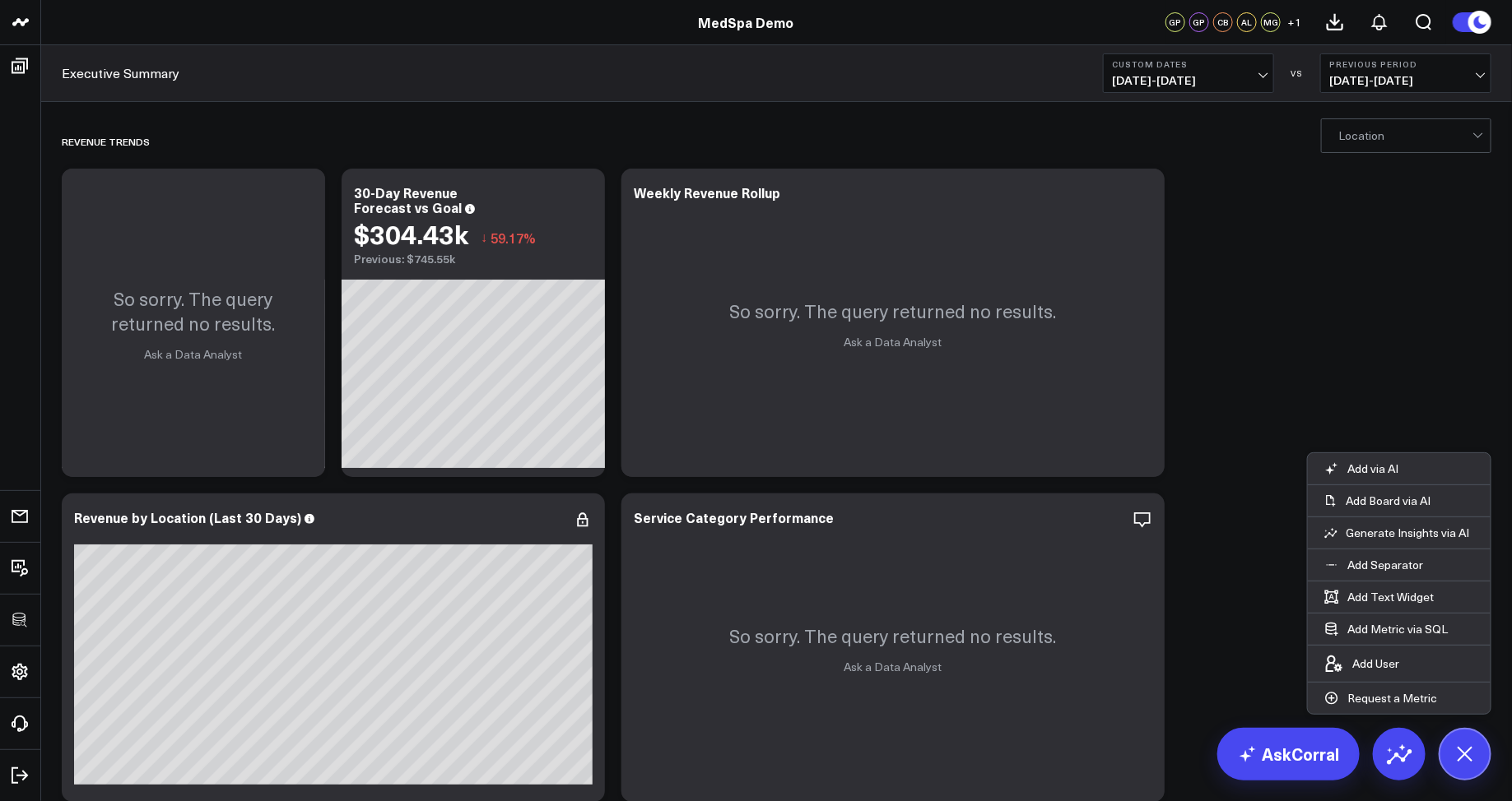
click at [1460, 761] on icon at bounding box center [1465, 754] width 28 height 28
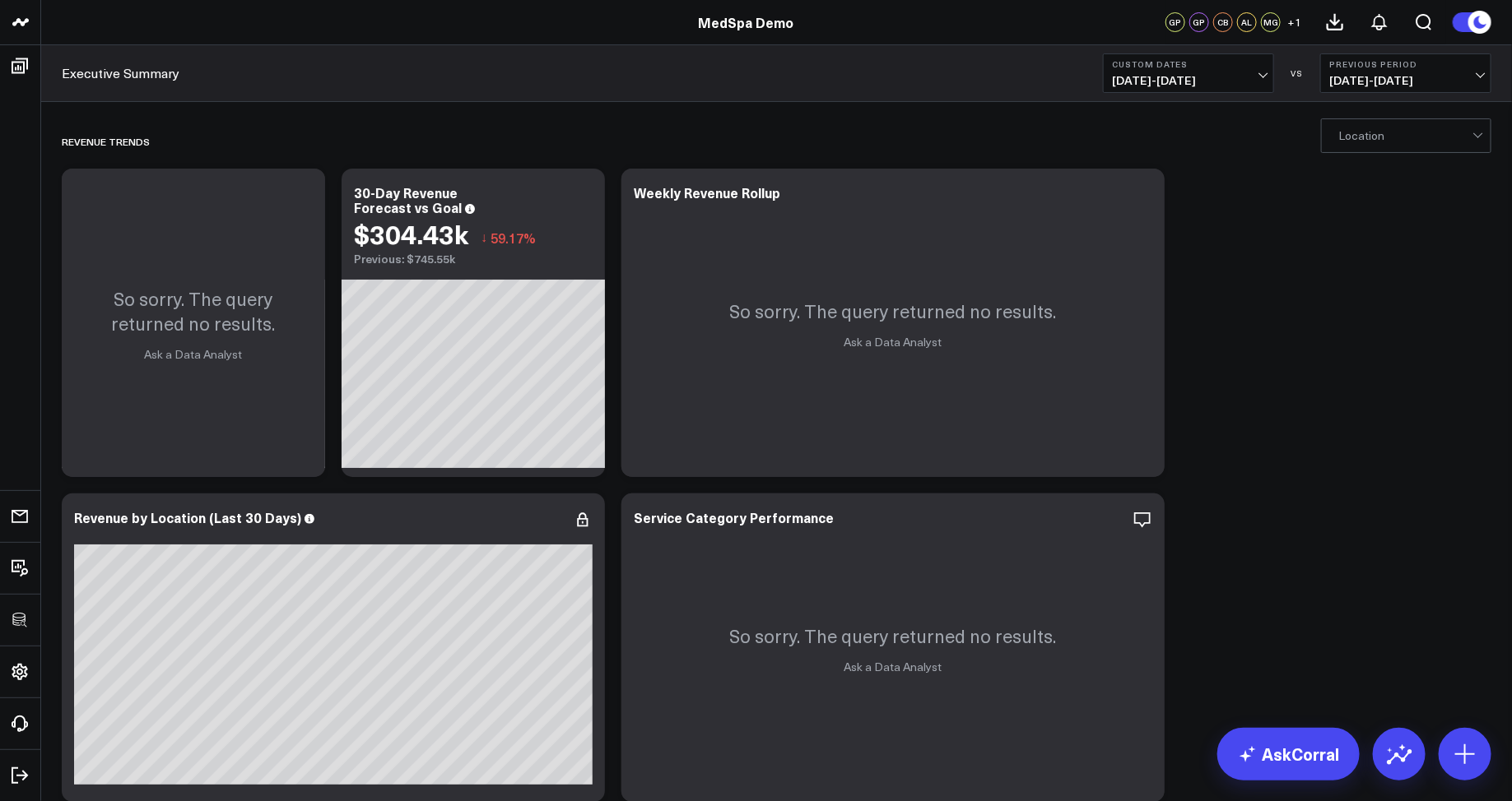
click at [1474, 25] on icon at bounding box center [1481, 22] width 18 height 18
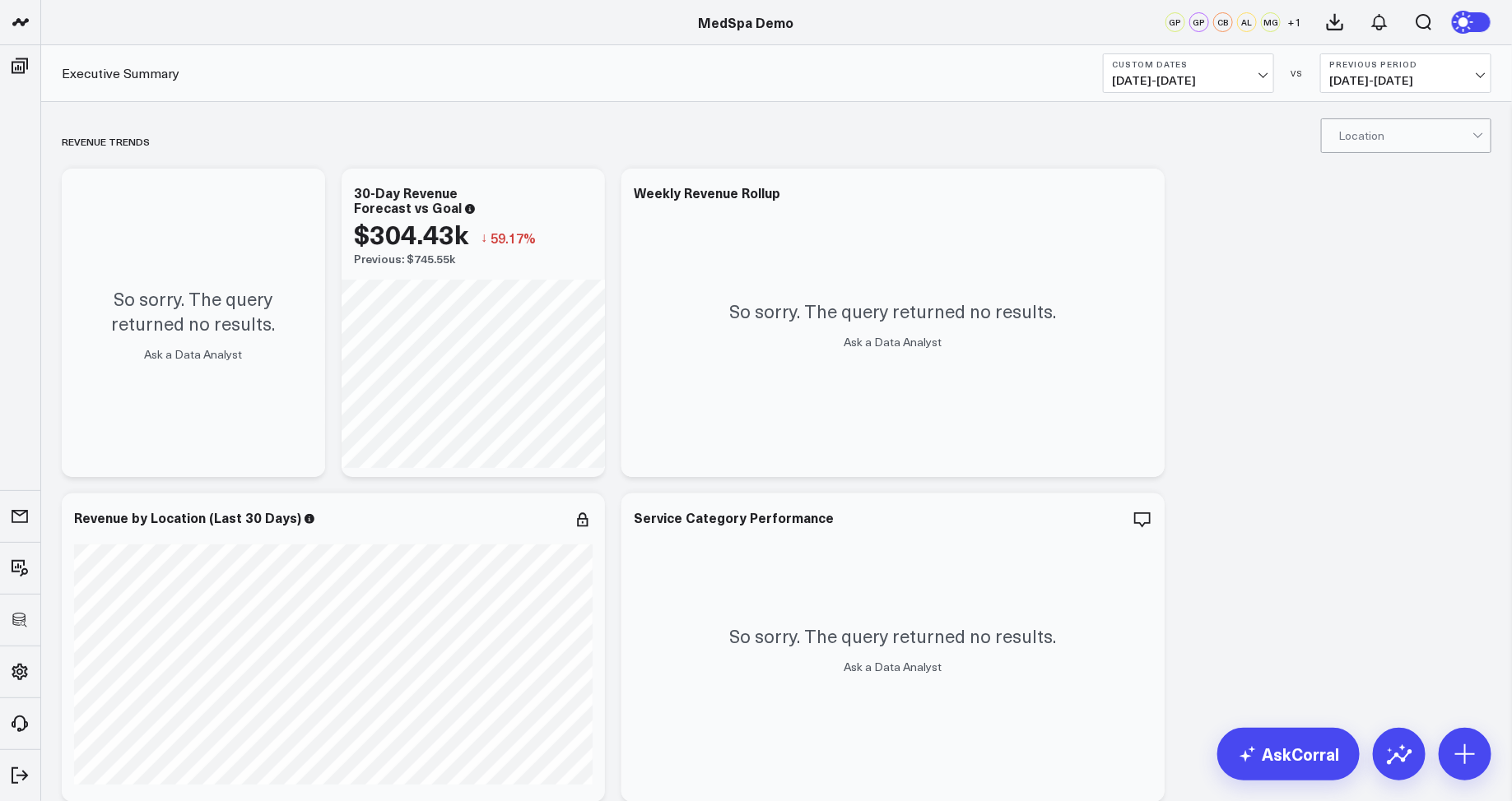
click at [1474, 22] on circle at bounding box center [1465, 22] width 23 height 23
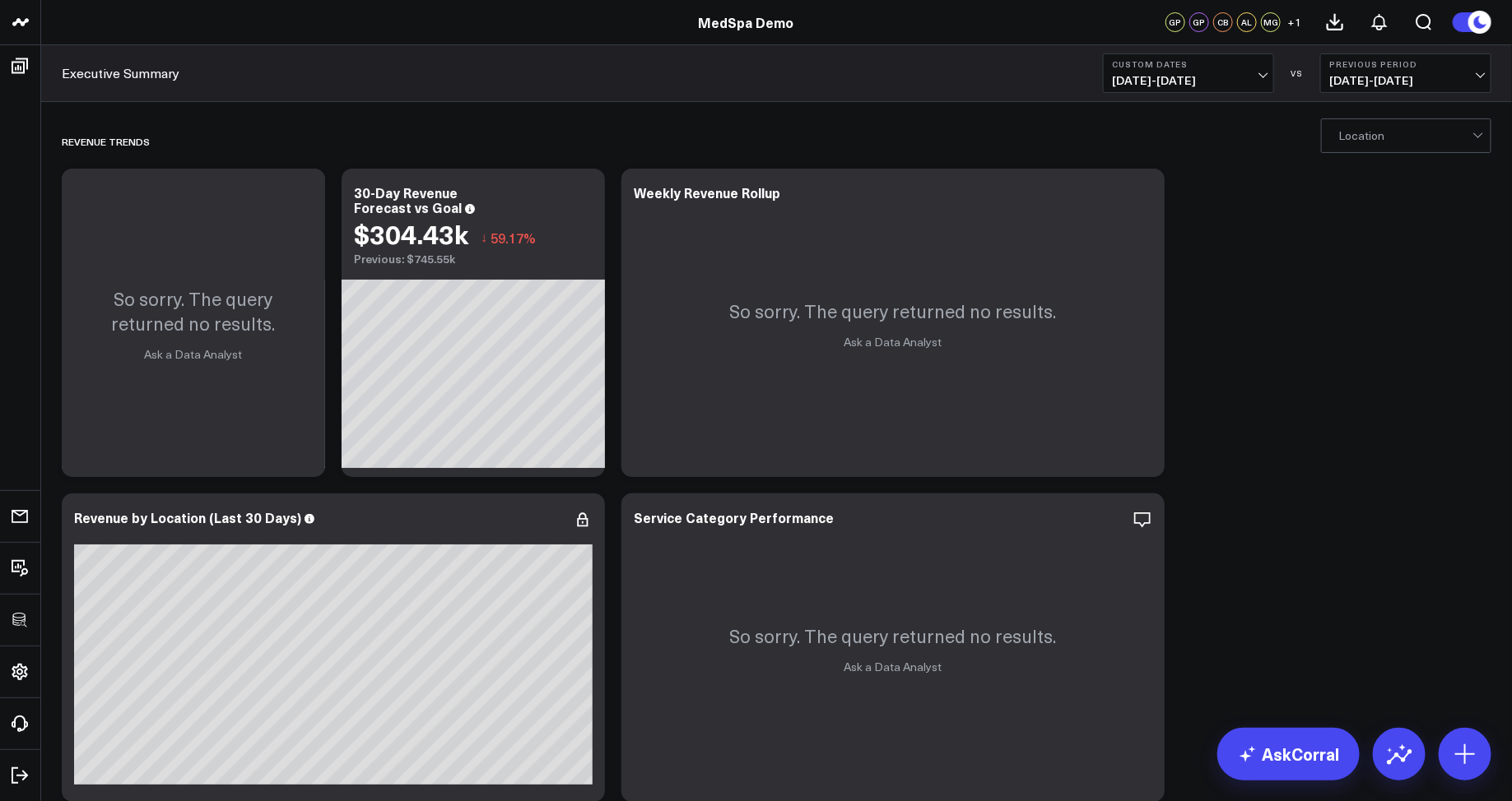
click at [1474, 22] on icon at bounding box center [1480, 21] width 12 height 12
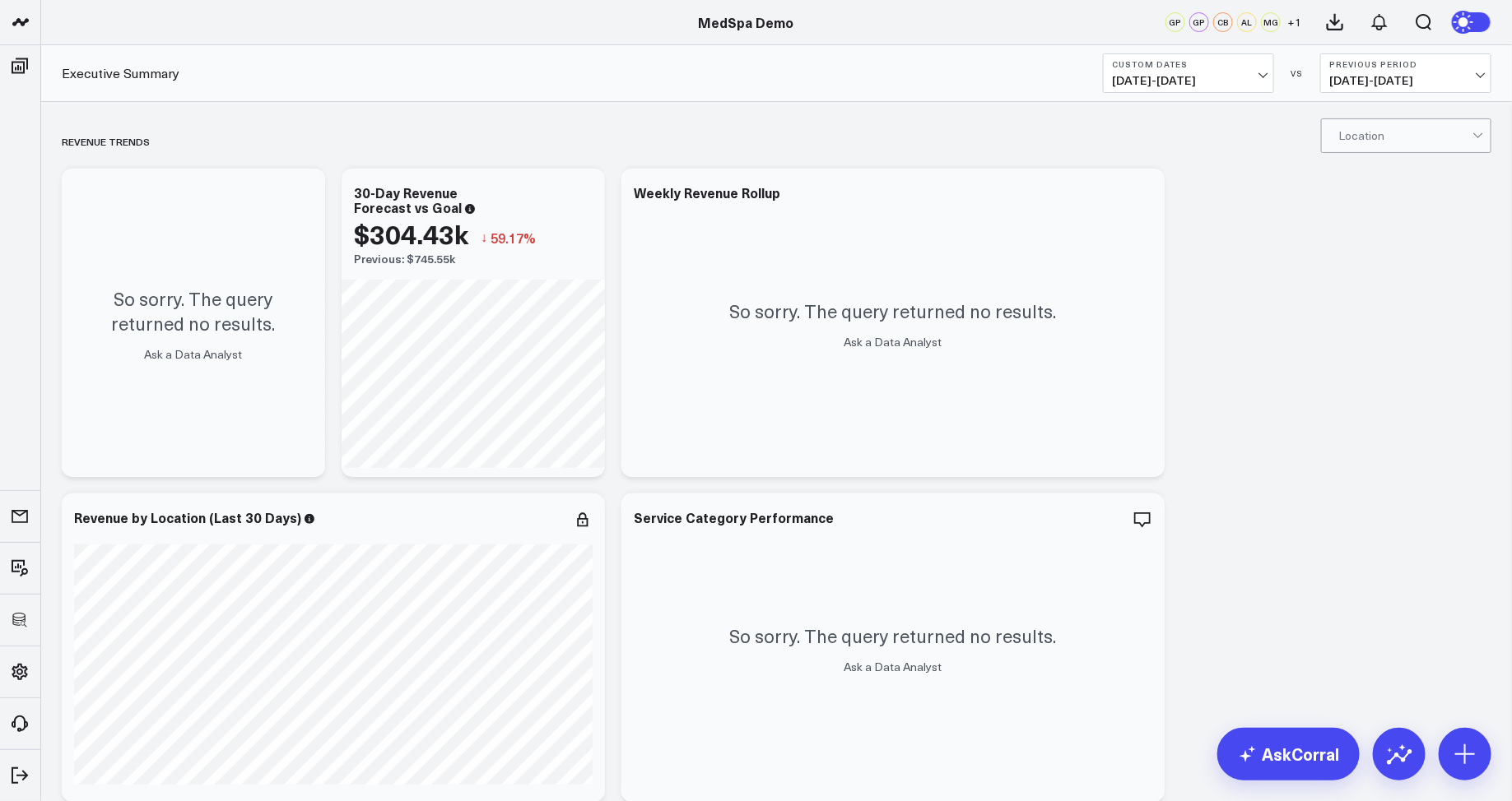
click at [1475, 23] on circle at bounding box center [1465, 22] width 23 height 23
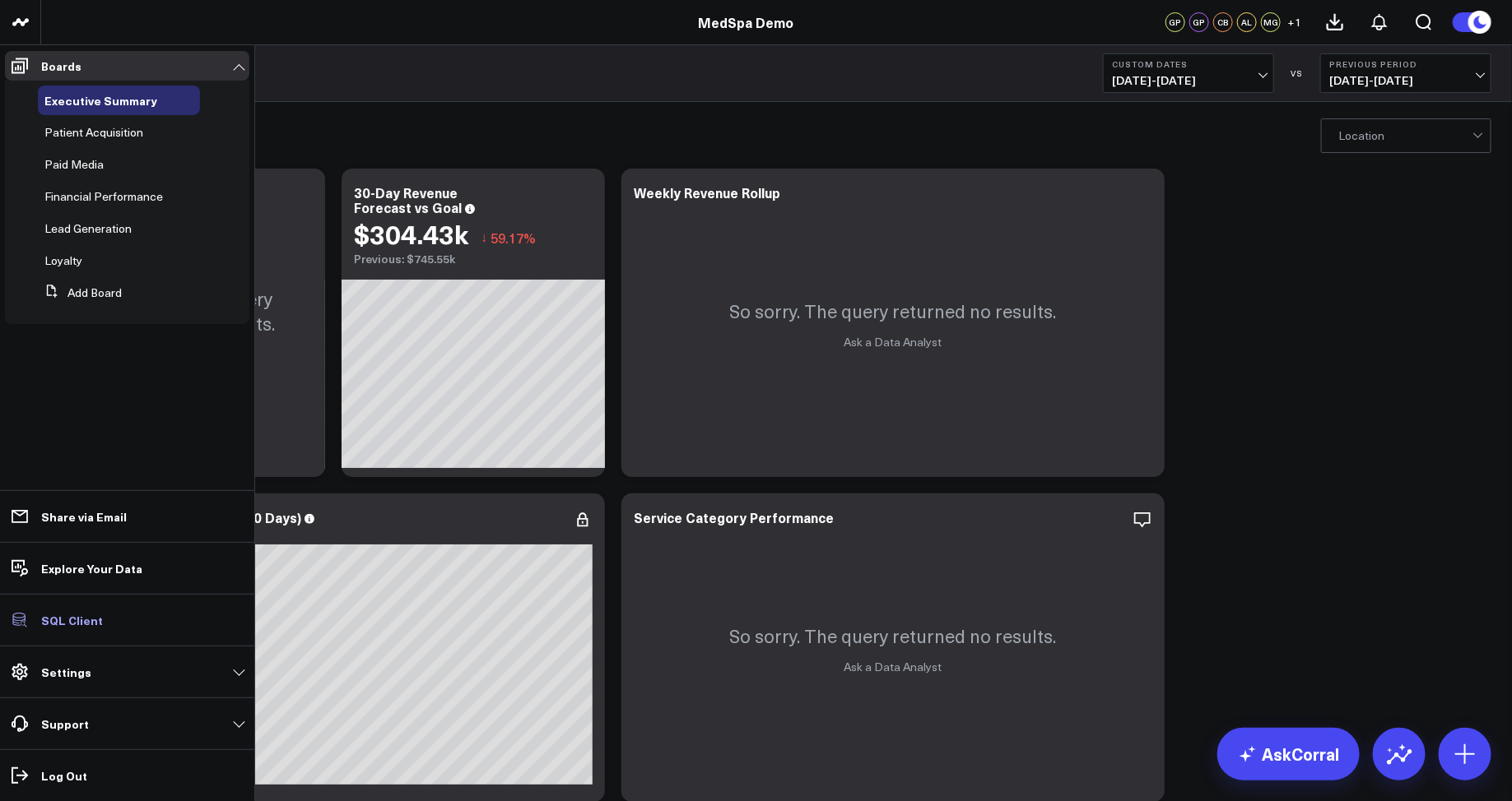
click at [81, 629] on link "SQL Client" at bounding box center [127, 620] width 244 height 29
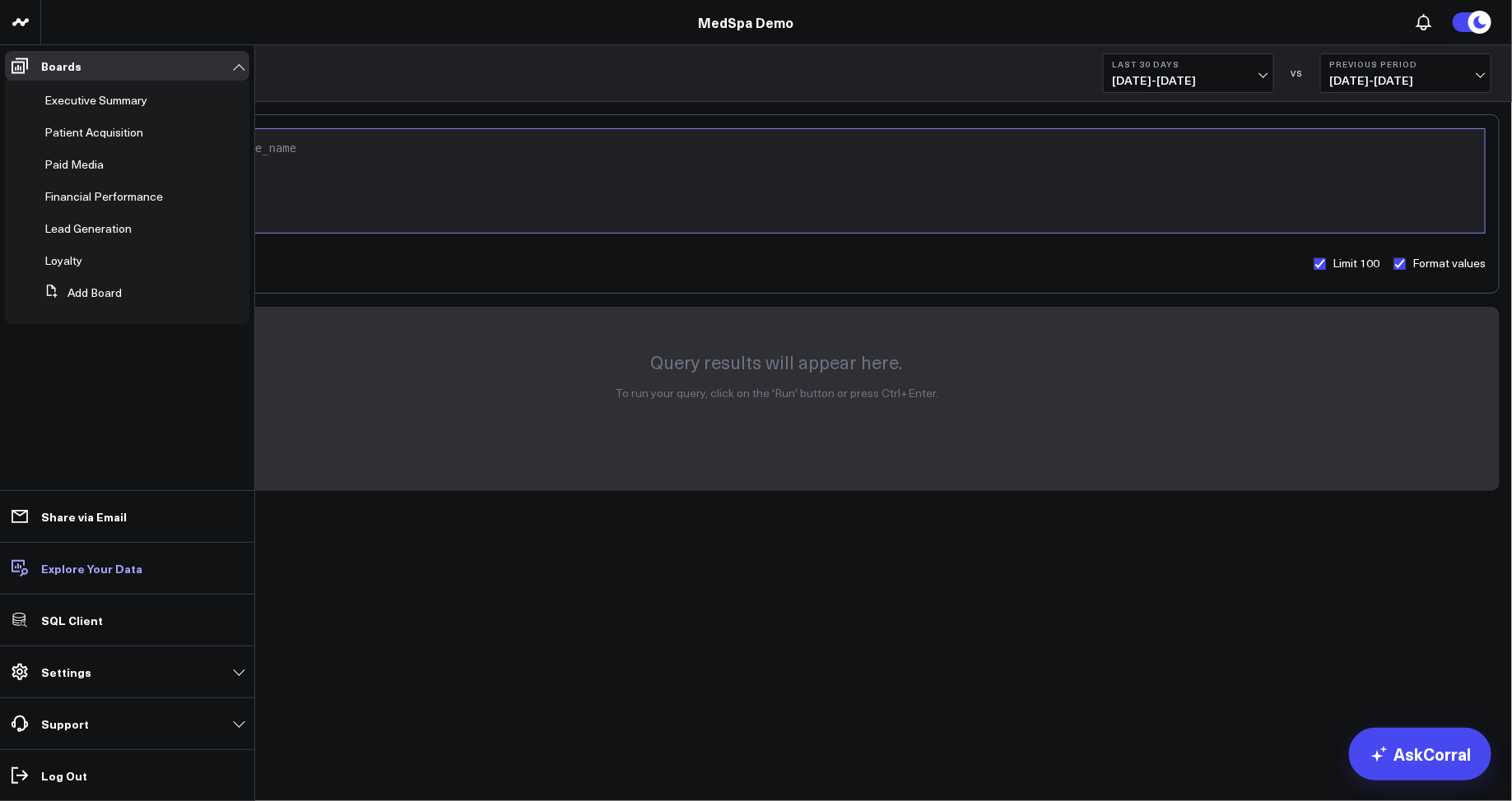
click at [54, 579] on link "Explore Your Data" at bounding box center [127, 569] width 244 height 29
